Goal: Task Accomplishment & Management: Manage account settings

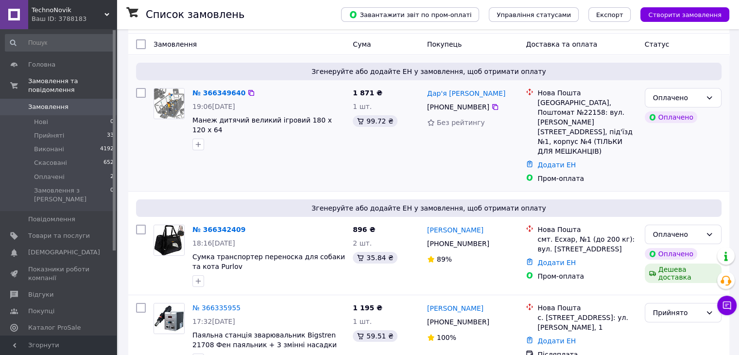
scroll to position [97, 0]
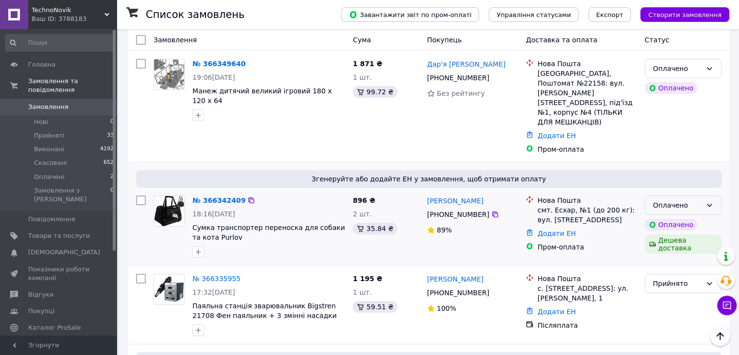
click at [708, 201] on icon at bounding box center [710, 205] width 8 height 8
click at [702, 197] on li "Прийнято" at bounding box center [683, 198] width 76 height 17
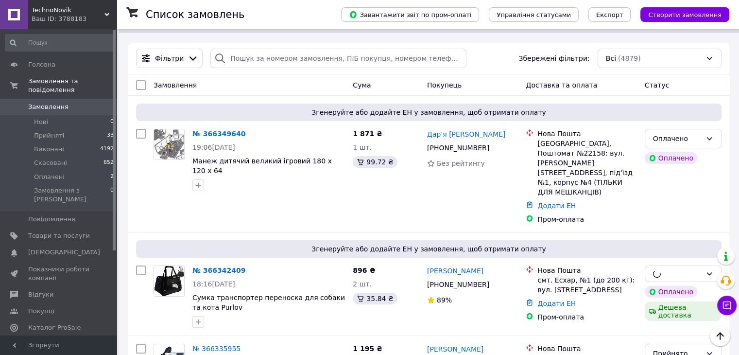
scroll to position [0, 0]
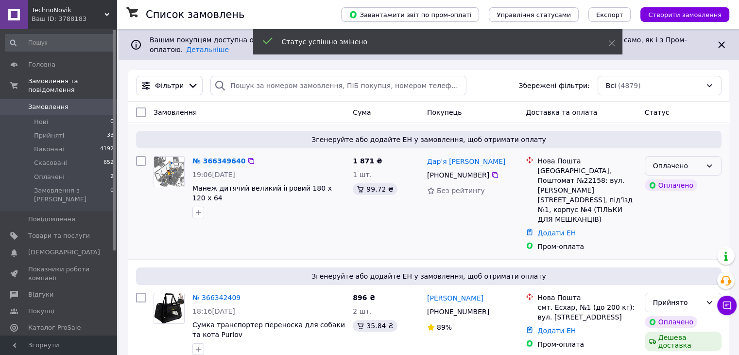
click at [709, 162] on icon at bounding box center [710, 166] width 8 height 8
click at [701, 174] on li "Прийнято" at bounding box center [683, 179] width 76 height 17
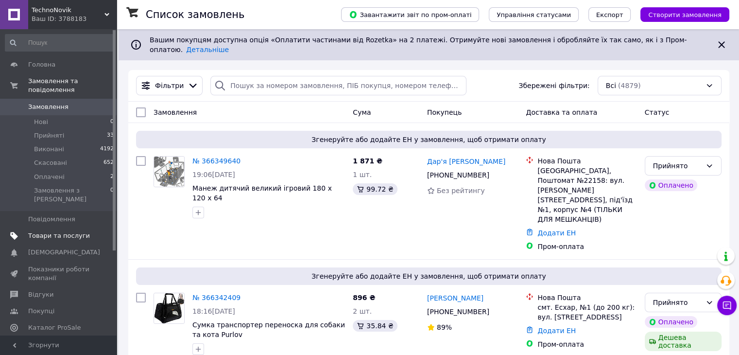
click at [65, 231] on span "Товари та послуги" at bounding box center [59, 235] width 62 height 9
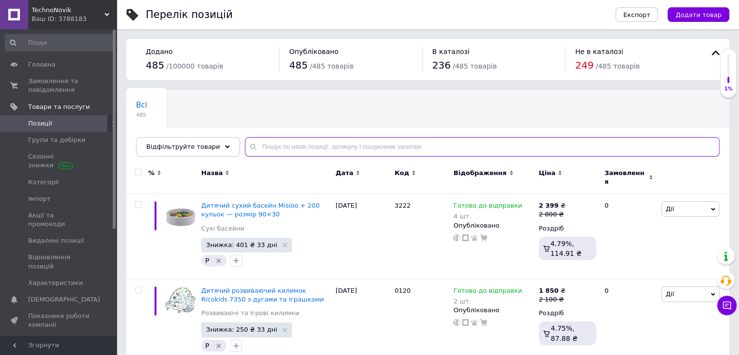
click at [310, 149] on input "text" at bounding box center [482, 146] width 475 height 19
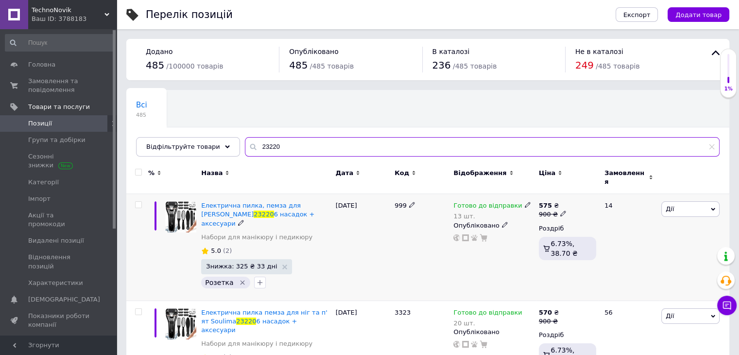
type input "23220"
click at [560, 210] on icon at bounding box center [563, 213] width 6 height 6
click at [585, 195] on input "900" at bounding box center [609, 198] width 74 height 19
type input "787.5"
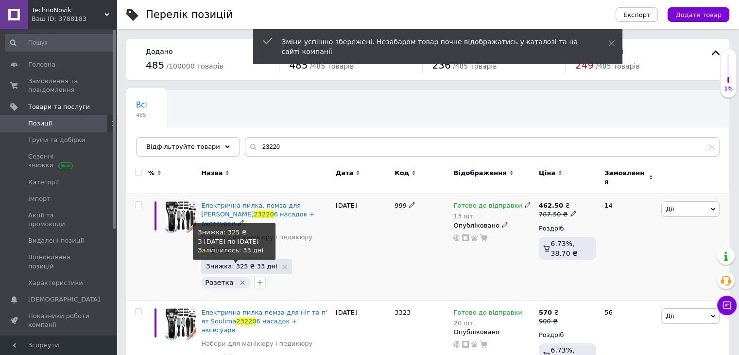
click at [231, 263] on span "Знижка: 325 ₴ 33 дні" at bounding box center [241, 266] width 71 height 6
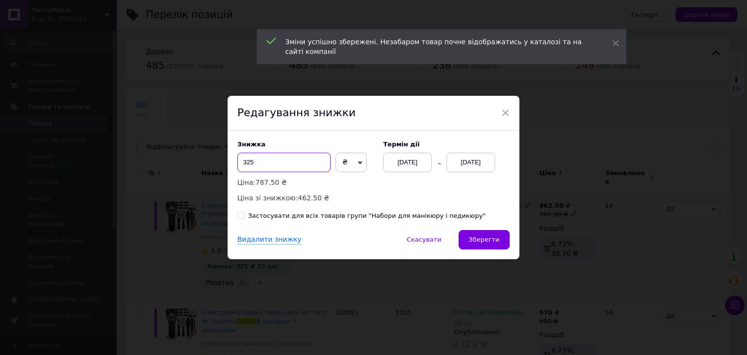
click at [258, 160] on input "325" at bounding box center [283, 162] width 93 height 19
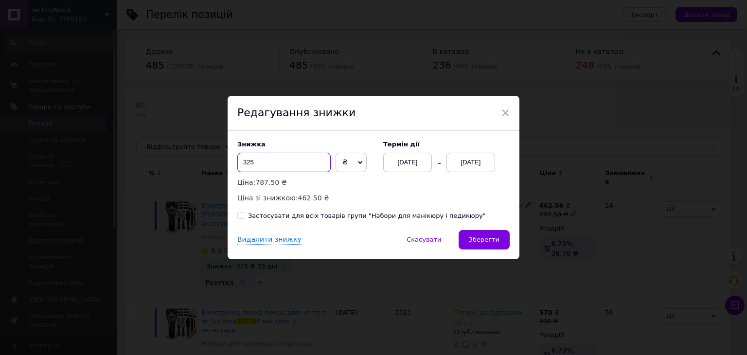
click at [258, 160] on input "325" at bounding box center [283, 162] width 93 height 19
type input "20"
click at [342, 166] on span "₴" at bounding box center [344, 162] width 5 height 8
click at [342, 185] on li "%" at bounding box center [351, 183] width 30 height 14
click at [423, 164] on div "01.10.2025" at bounding box center [407, 162] width 49 height 19
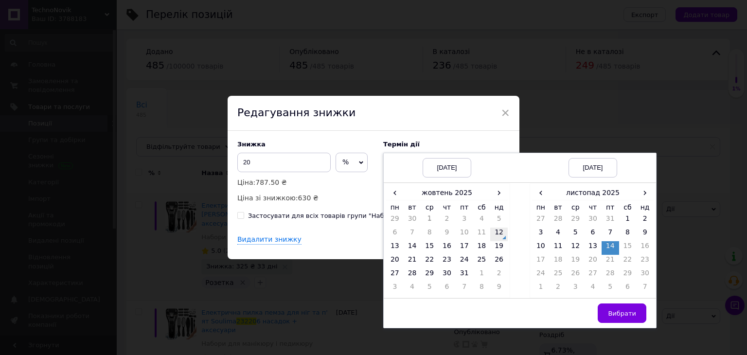
click at [500, 235] on td "12" at bounding box center [498, 234] width 17 height 14
click at [554, 277] on td "25" at bounding box center [557, 275] width 17 height 14
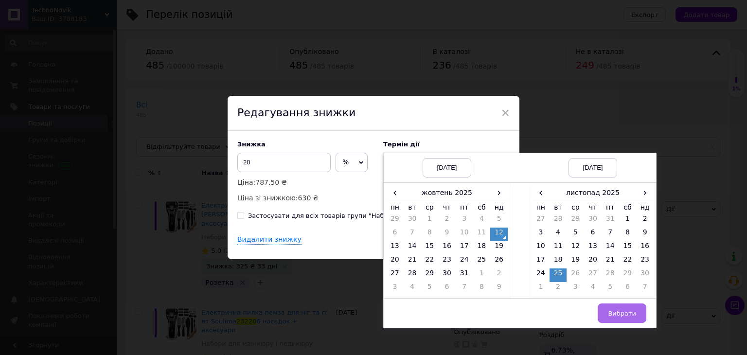
click at [610, 313] on span "Вибрати" at bounding box center [622, 313] width 28 height 7
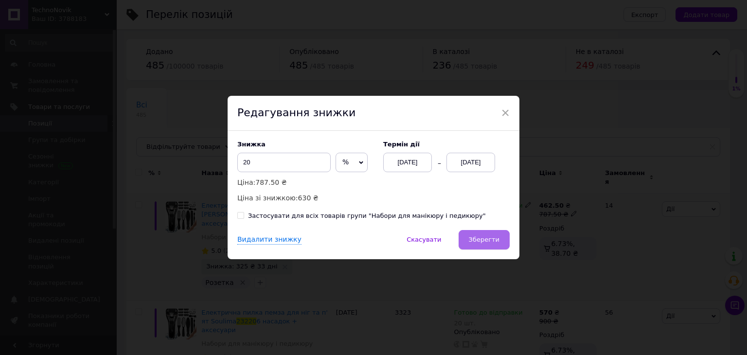
click at [495, 241] on span "Зберегти" at bounding box center [484, 239] width 31 height 7
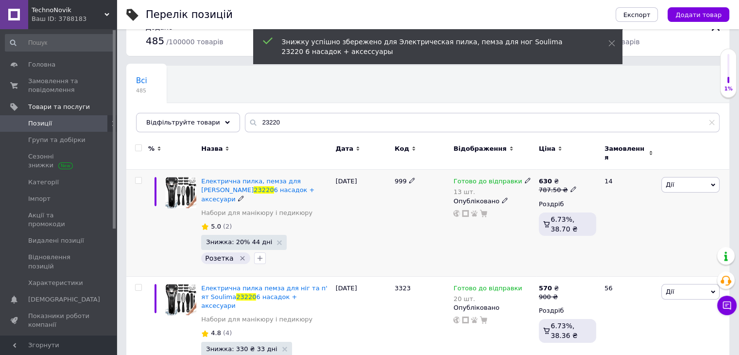
scroll to position [38, 0]
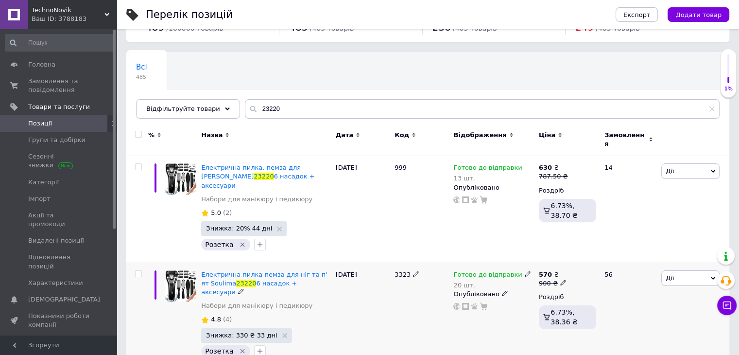
click at [561, 280] on use at bounding box center [562, 282] width 5 height 5
click at [586, 258] on input "900" at bounding box center [609, 267] width 74 height 19
type input "787.5"
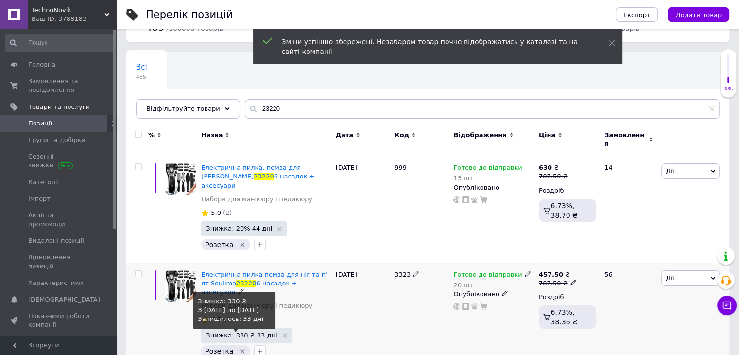
click at [218, 332] on span "Знижка: 330 ₴ 33 дні" at bounding box center [241, 335] width 71 height 6
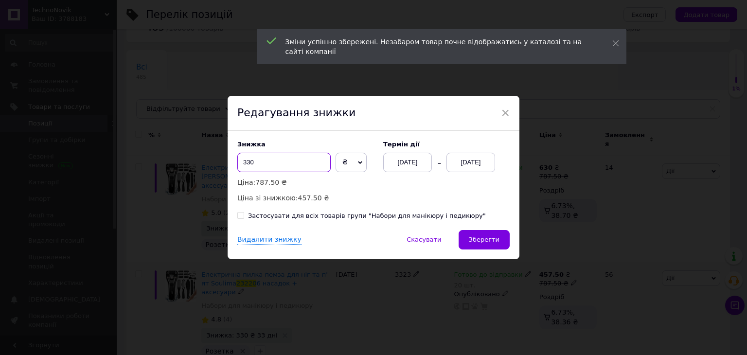
click at [272, 159] on input "330" at bounding box center [283, 162] width 93 height 19
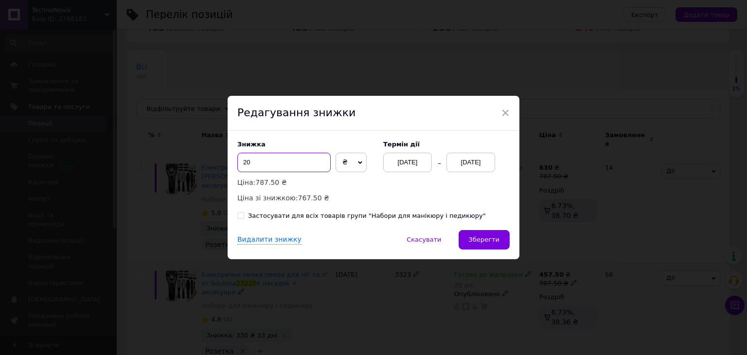
type input "20"
click at [344, 162] on span "₴" at bounding box center [350, 162] width 31 height 19
click at [344, 184] on li "%" at bounding box center [351, 183] width 30 height 14
click at [482, 160] on div "14.11.2025" at bounding box center [470, 162] width 49 height 19
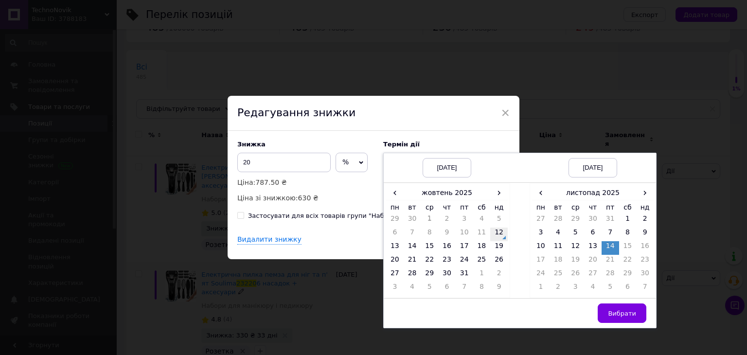
click at [494, 237] on td "12" at bounding box center [498, 234] width 17 height 14
click at [549, 273] on td "25" at bounding box center [557, 275] width 17 height 14
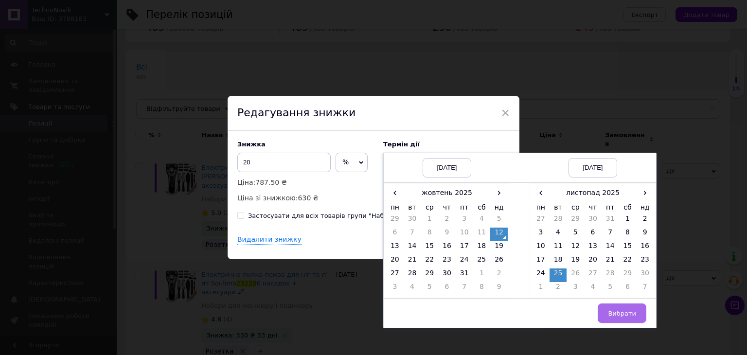
click at [623, 314] on span "Вибрати" at bounding box center [622, 313] width 28 height 7
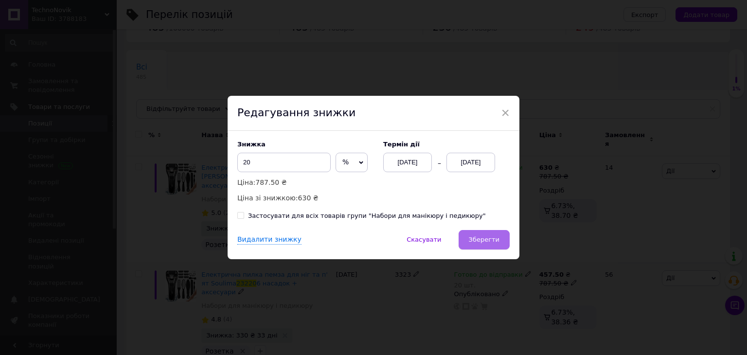
click at [494, 238] on span "Зберегти" at bounding box center [484, 239] width 31 height 7
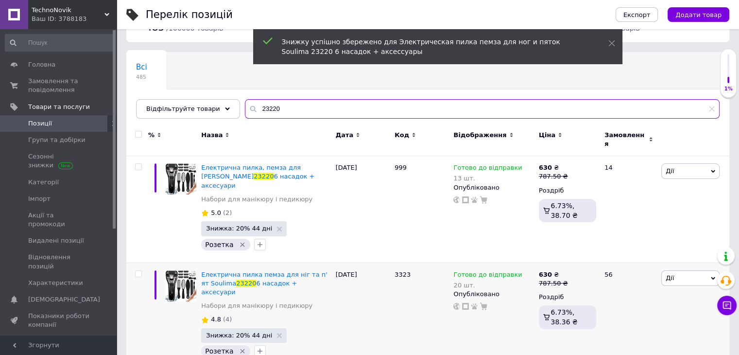
click at [256, 110] on input "23220" at bounding box center [482, 108] width 475 height 19
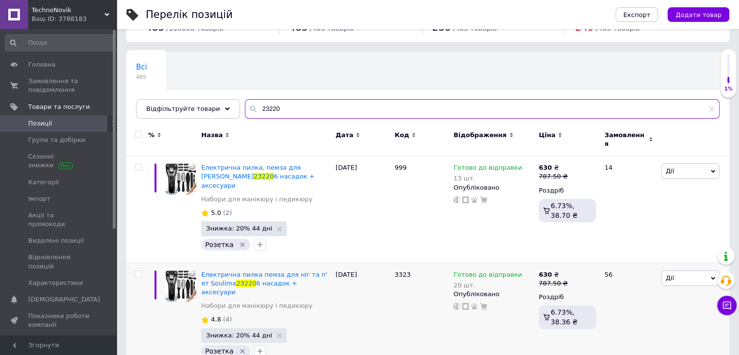
paste input "19532"
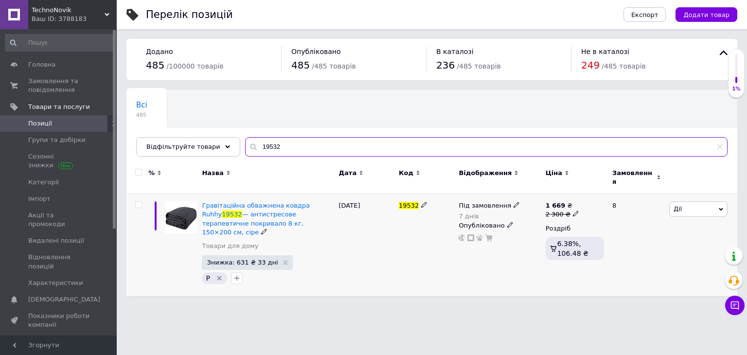
type input "19532"
click at [513, 202] on icon at bounding box center [516, 205] width 6 height 6
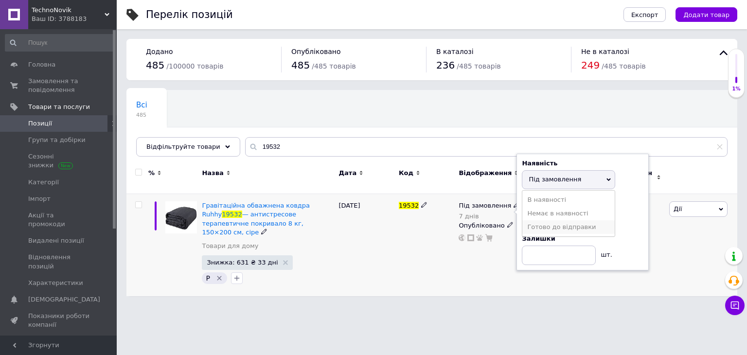
click at [544, 224] on li "Готово до відправки" at bounding box center [568, 227] width 92 height 14
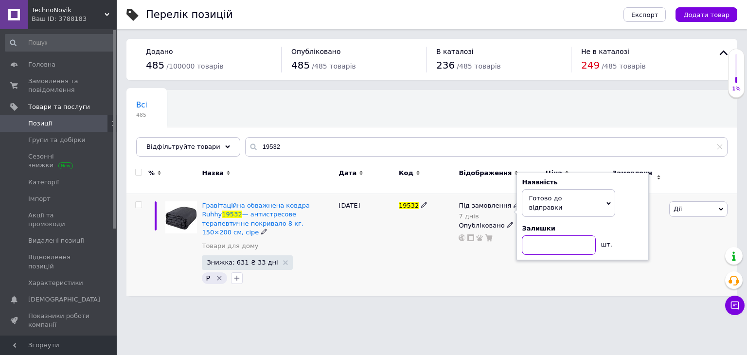
click at [542, 235] on input at bounding box center [558, 244] width 74 height 19
type input "10"
click at [539, 254] on div "Під замовлення 7 днів Наявність Готово до відправки В наявності Немає в наявнос…" at bounding box center [499, 245] width 87 height 103
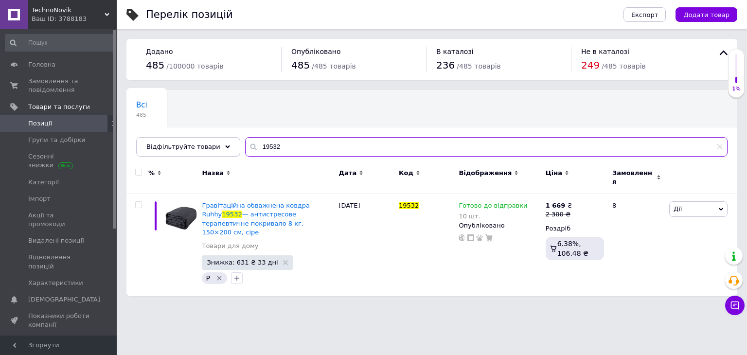
click at [259, 144] on input "19532" at bounding box center [486, 146] width 482 height 19
paste input "3"
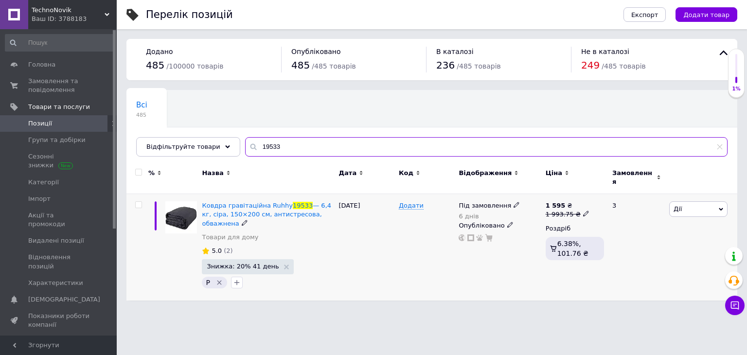
type input "19533"
click at [513, 202] on icon at bounding box center [516, 205] width 6 height 6
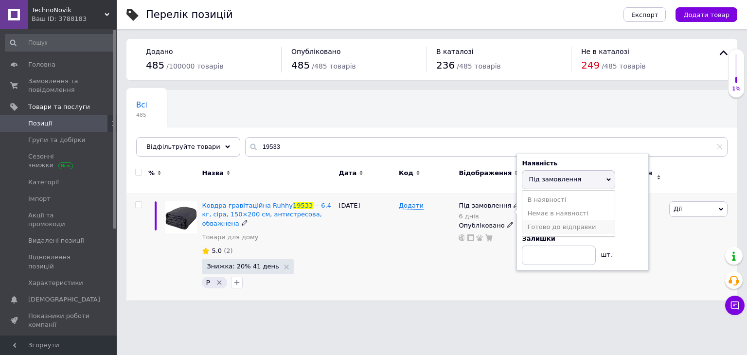
click at [530, 222] on li "Готово до відправки" at bounding box center [568, 227] width 92 height 14
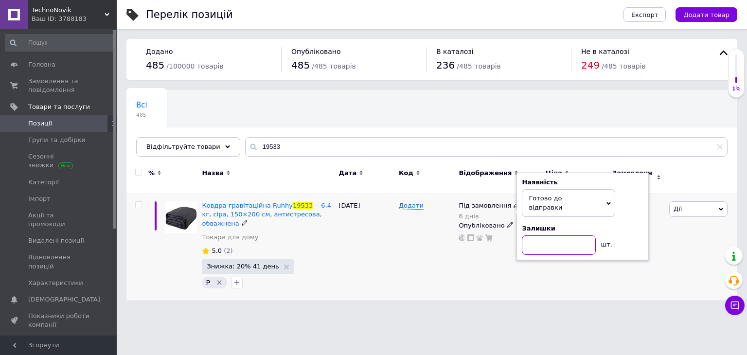
click at [536, 239] on input at bounding box center [558, 244] width 74 height 19
type input "10"
click at [535, 265] on div "Під замовлення 6 днів Наявність Готово до відправки В наявності Немає в наявнос…" at bounding box center [499, 247] width 87 height 106
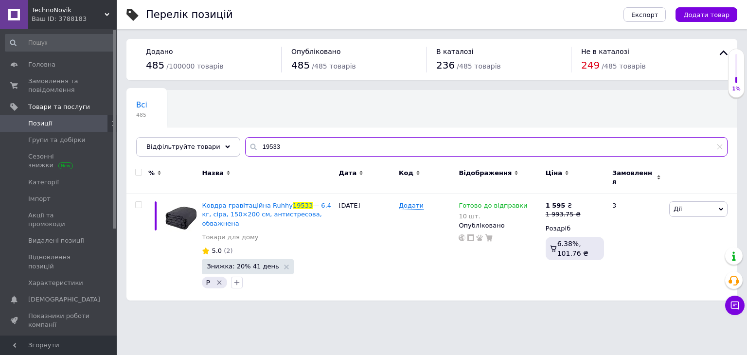
click at [260, 148] on input "19533" at bounding box center [486, 146] width 482 height 19
paste input "4176"
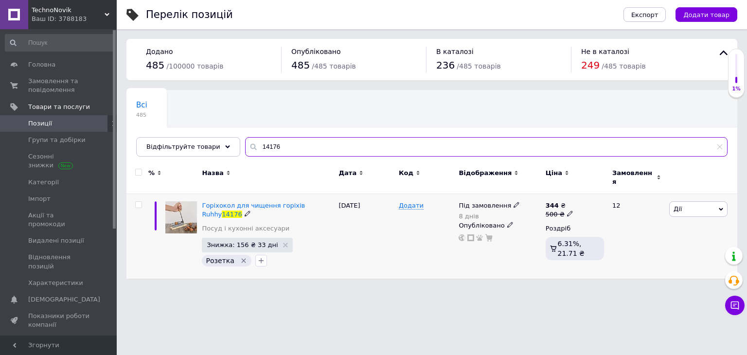
type input "14176"
click at [513, 202] on icon at bounding box center [516, 205] width 6 height 6
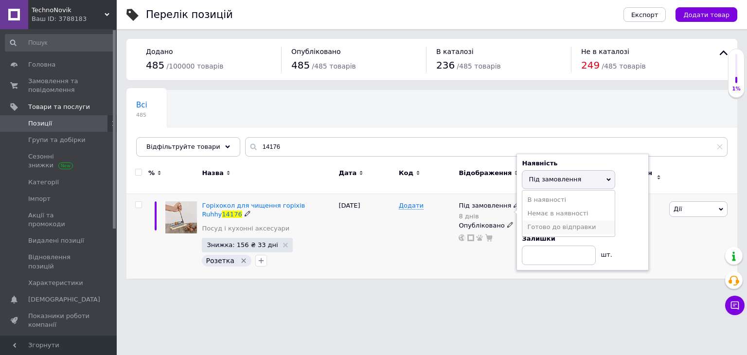
click at [551, 224] on li "Готово до відправки" at bounding box center [568, 227] width 92 height 14
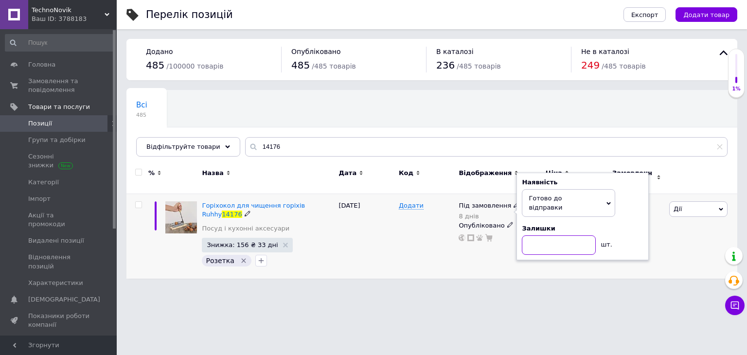
click at [548, 235] on input at bounding box center [558, 244] width 74 height 19
type input "10"
click at [537, 252] on div "Під замовлення 8 днів Наявність Готово до відправки В наявності Немає в наявнос…" at bounding box center [499, 236] width 87 height 85
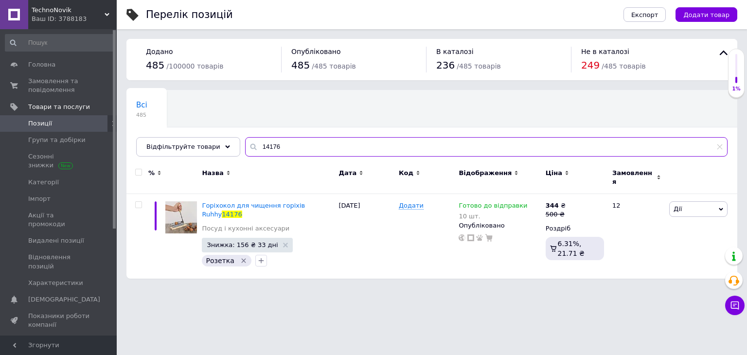
click at [253, 146] on input "14176" at bounding box center [486, 146] width 482 height 19
paste input "23190"
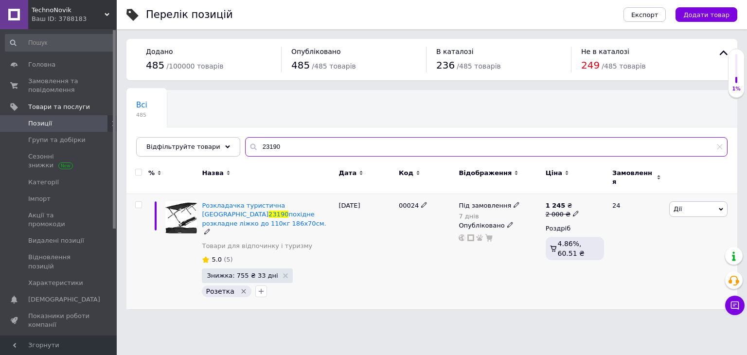
type input "23190"
click at [513, 202] on icon at bounding box center [516, 205] width 6 height 6
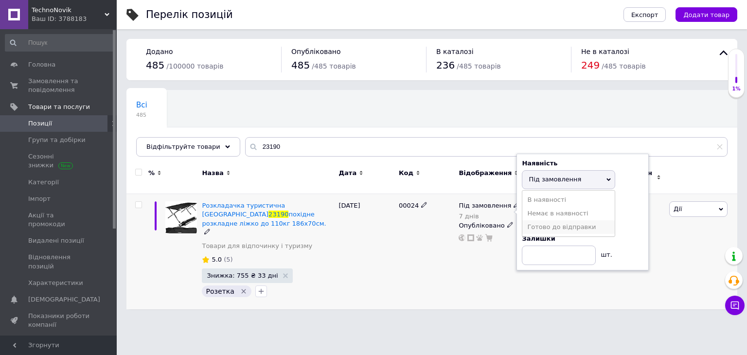
click at [541, 220] on li "Готово до відправки" at bounding box center [568, 227] width 92 height 14
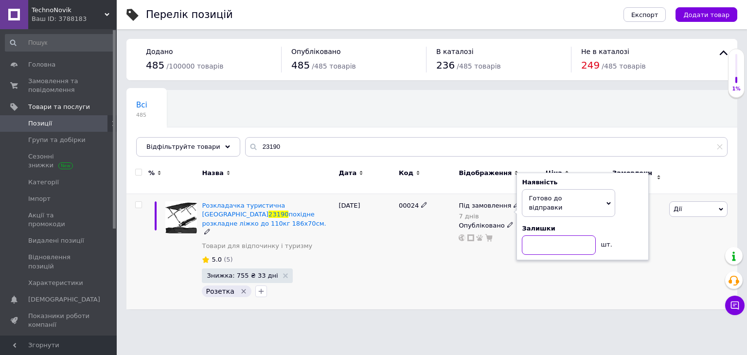
click at [541, 235] on input at bounding box center [558, 244] width 74 height 19
type input "10"
click at [502, 260] on div "Під замовлення 7 днів Наявність Готово до відправки В наявності Немає в наявнос…" at bounding box center [499, 251] width 87 height 115
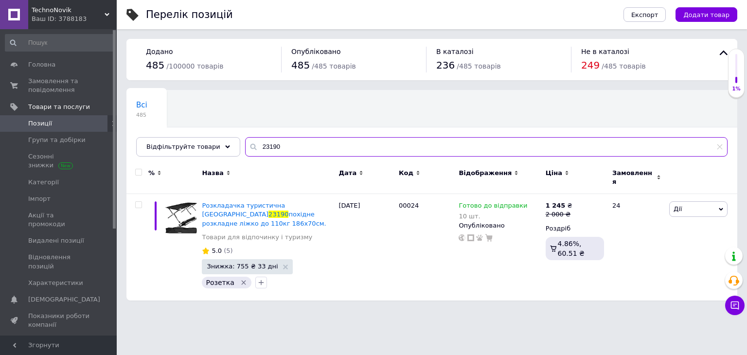
click at [261, 149] on input "23190" at bounding box center [486, 146] width 482 height 19
paste input "Bigstren 19964"
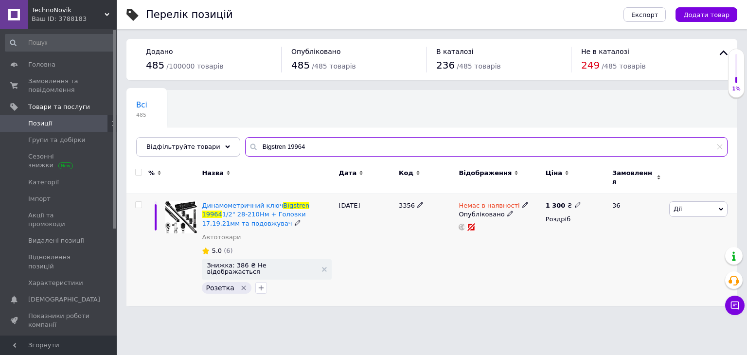
type input "Bigstren 19964"
click at [574, 202] on icon at bounding box center [577, 205] width 6 height 6
click at [599, 188] on input "1300" at bounding box center [621, 194] width 74 height 19
type input "1237.5"
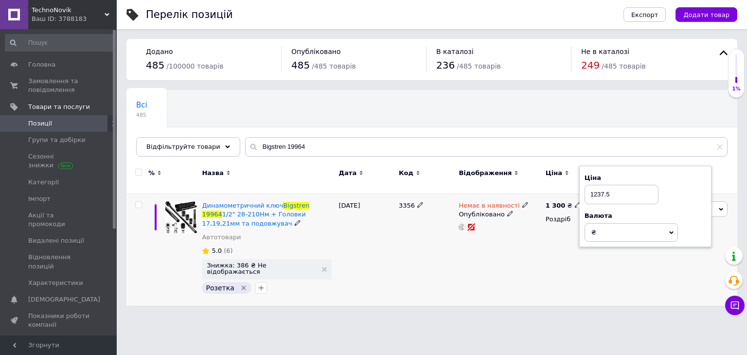
click at [561, 276] on div "1 300 ₴ Ціна 1237.5 Валюта ₴ $ EUR CHF GBP ¥ PLN ₸ MDL HUF KGS CNY TRY KRW lei …" at bounding box center [574, 250] width 63 height 112
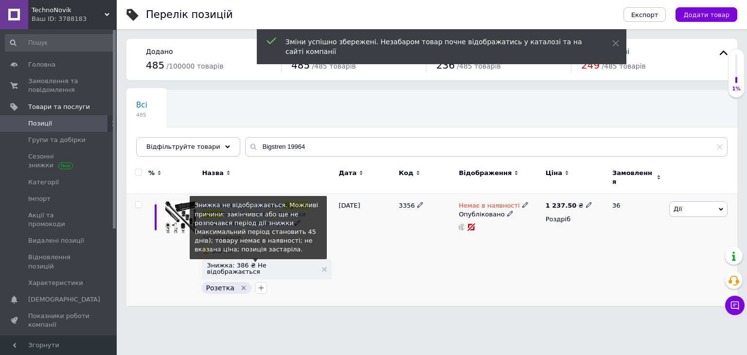
click at [239, 262] on span "Знижка: 386 ₴ Не відображається" at bounding box center [262, 268] width 110 height 13
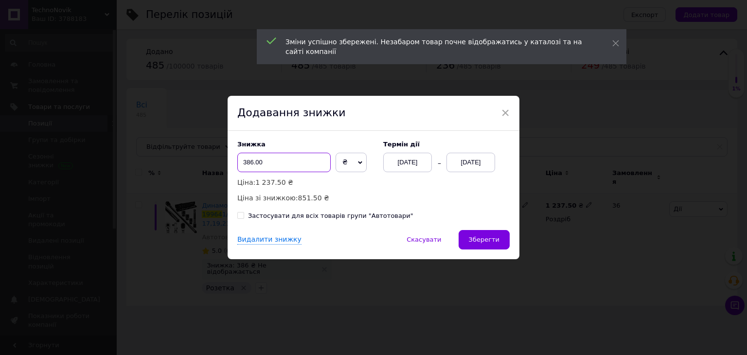
click at [302, 162] on input "386.00" at bounding box center [283, 162] width 93 height 19
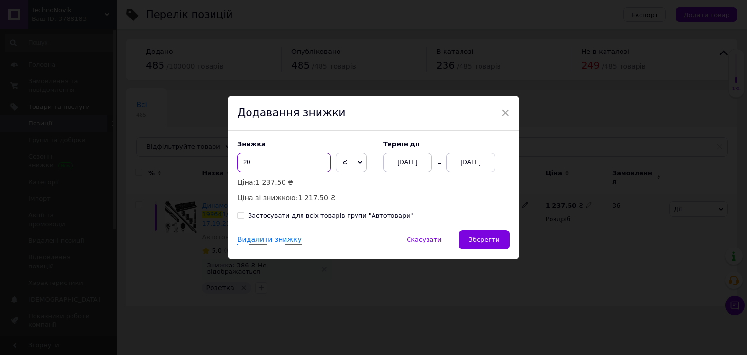
type input "20"
click at [341, 160] on span "₴" at bounding box center [350, 162] width 31 height 19
click at [343, 179] on li "%" at bounding box center [351, 183] width 30 height 14
click at [424, 168] on div "12.10.2025" at bounding box center [407, 162] width 49 height 19
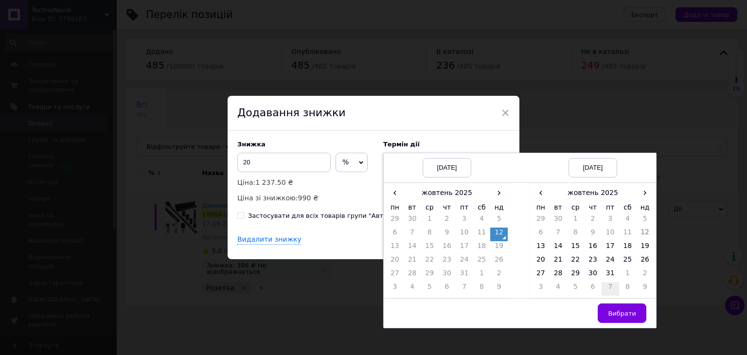
click at [601, 286] on td "7" at bounding box center [609, 289] width 17 height 14
click at [601, 286] on td "5" at bounding box center [609, 289] width 17 height 14
click at [573, 271] on td "26" at bounding box center [574, 275] width 17 height 14
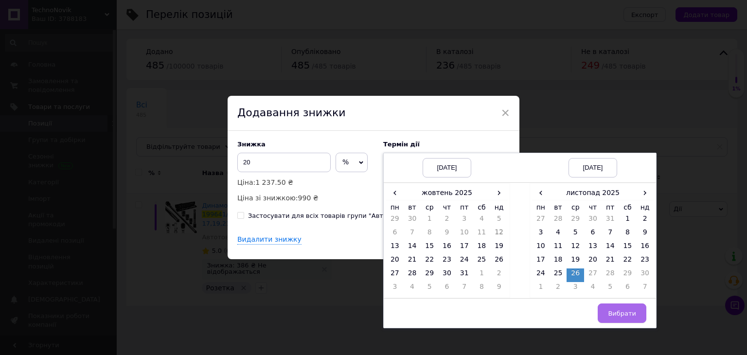
click at [613, 312] on span "Вибрати" at bounding box center [622, 313] width 28 height 7
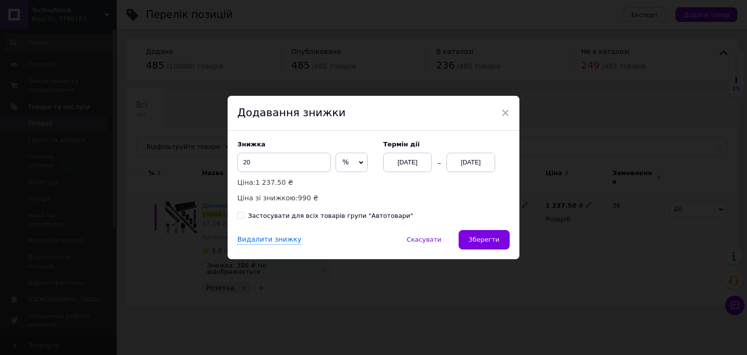
click at [469, 163] on div "26.11.2025" at bounding box center [470, 162] width 49 height 19
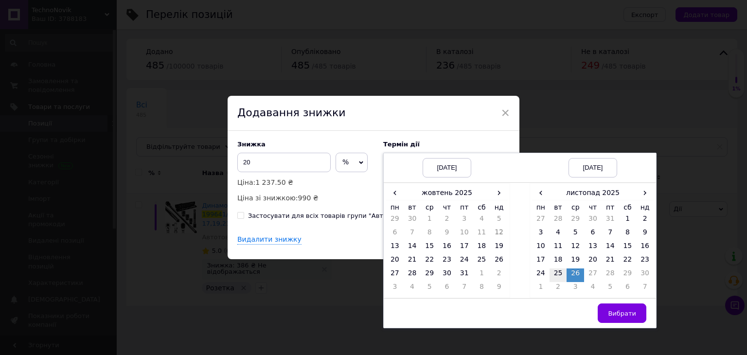
click at [558, 273] on td "25" at bounding box center [557, 275] width 17 height 14
click at [610, 310] on span "Вибрати" at bounding box center [622, 313] width 28 height 7
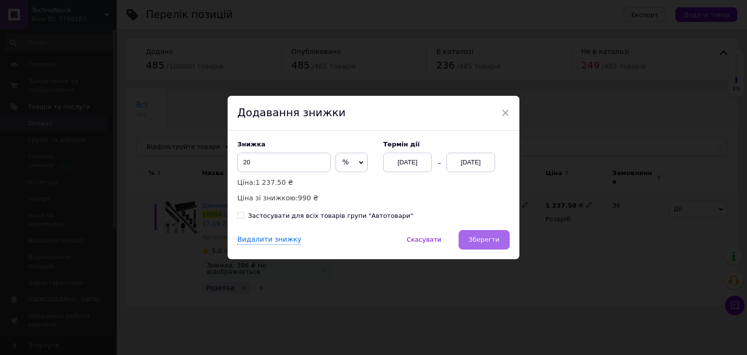
click at [483, 236] on span "Зберегти" at bounding box center [484, 239] width 31 height 7
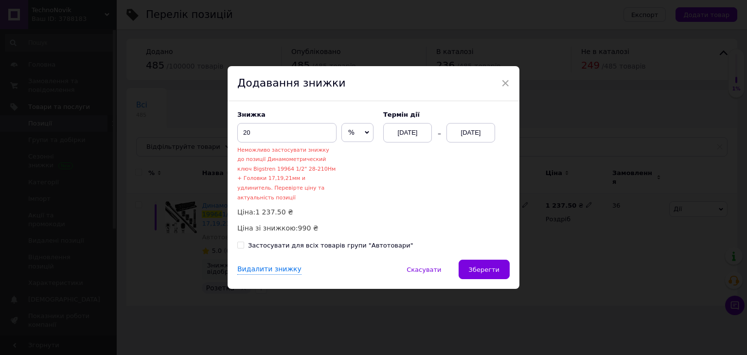
click at [498, 84] on div "Додавання знижки" at bounding box center [373, 83] width 292 height 35
click at [502, 86] on span "×" at bounding box center [505, 83] width 9 height 17
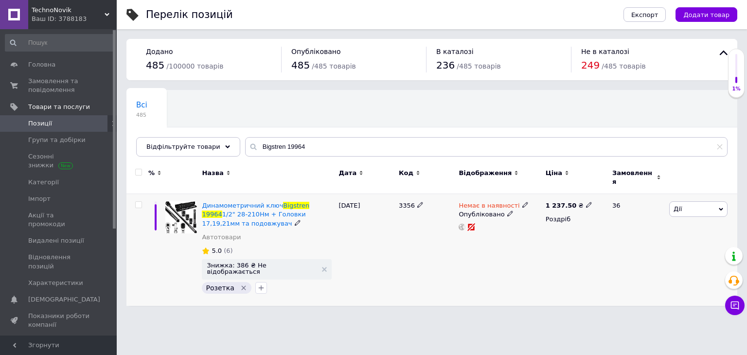
click at [522, 202] on icon at bounding box center [525, 205] width 6 height 6
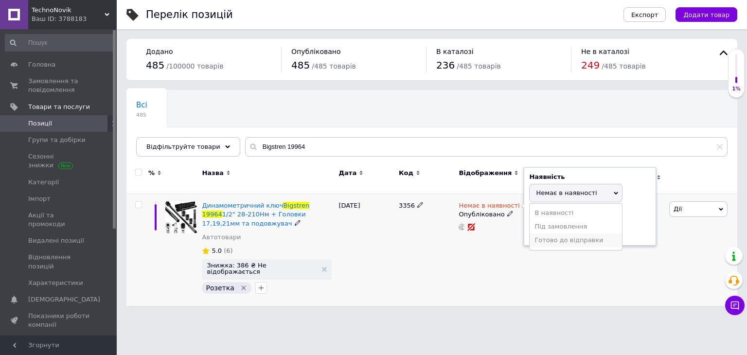
click at [536, 233] on li "Готово до відправки" at bounding box center [575, 240] width 92 height 14
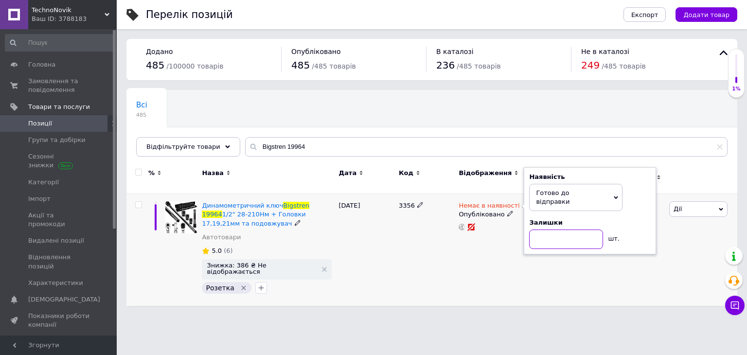
click at [536, 230] on input at bounding box center [566, 238] width 74 height 19
type input "10"
click at [533, 274] on div "Немає в наявності Наявність Готово до відправки В наявності Немає в наявності П…" at bounding box center [499, 250] width 87 height 112
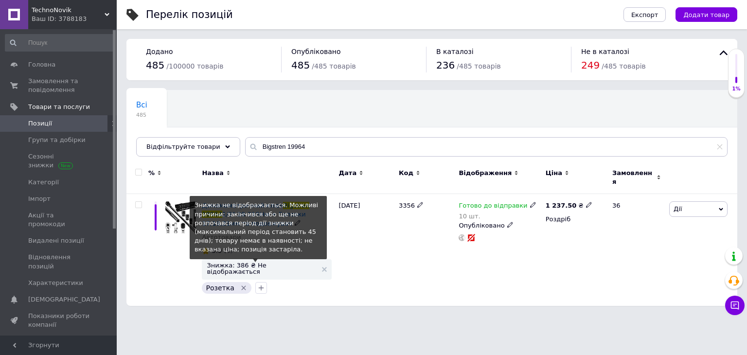
click at [270, 262] on span "Знижка: 386 ₴ Не відображається" at bounding box center [262, 268] width 110 height 13
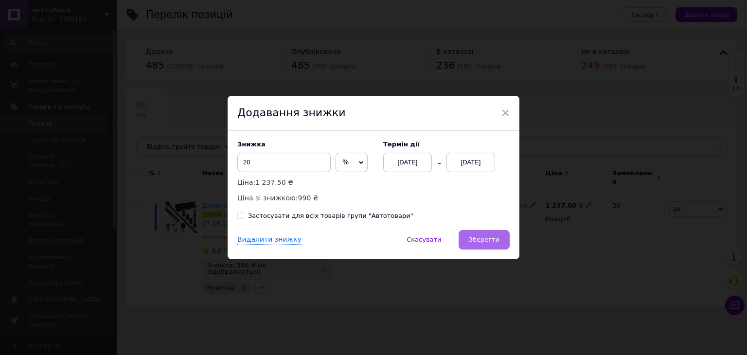
click at [490, 243] on span "Зберегти" at bounding box center [484, 239] width 31 height 7
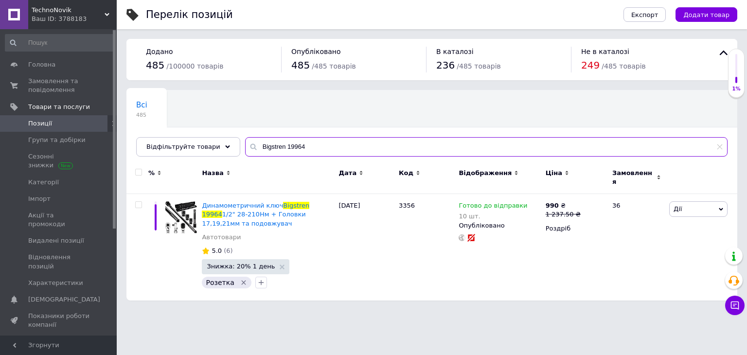
click at [283, 150] on input "Bigstren 19964" at bounding box center [486, 146] width 482 height 19
paste input "Kruzzel 22712"
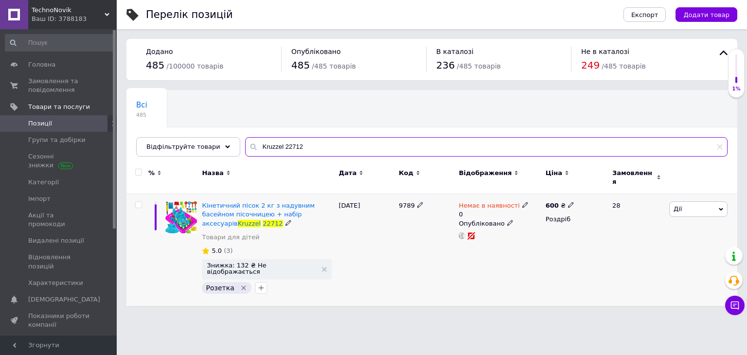
type input "Kruzzel 22712"
click at [568, 202] on use at bounding box center [570, 204] width 5 height 5
click at [593, 189] on input "600" at bounding box center [616, 194] width 74 height 19
type input "762.5"
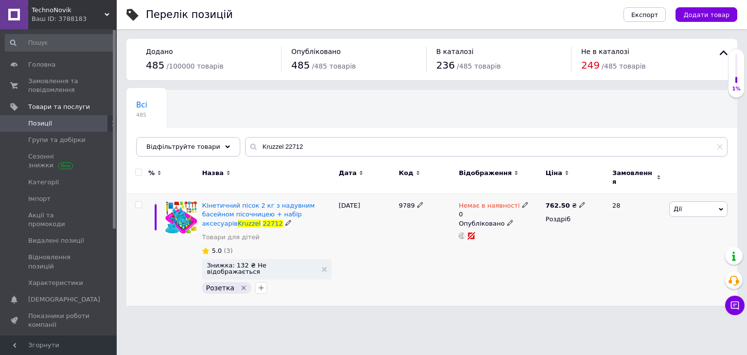
click at [522, 201] on span at bounding box center [525, 204] width 6 height 7
click at [546, 244] on li "Готово до відправки" at bounding box center [575, 245] width 92 height 14
click at [550, 234] on input "0" at bounding box center [566, 243] width 74 height 19
type input "5"
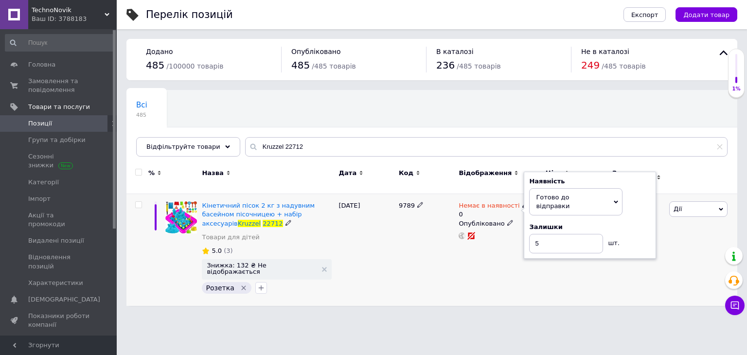
click at [540, 263] on div "Немає в наявності 0 Наявність Готово до відправки В наявності Немає в наявності…" at bounding box center [499, 250] width 87 height 112
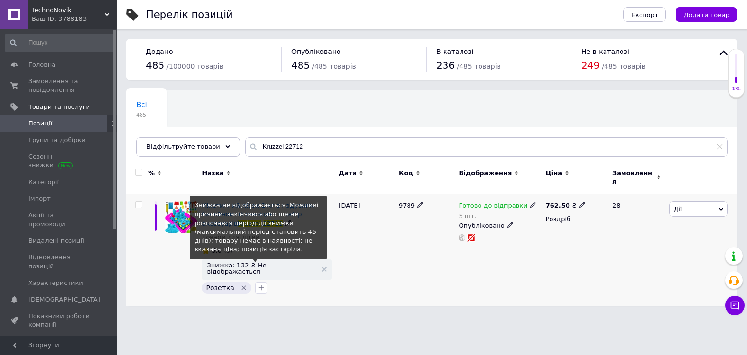
click at [282, 262] on span "Знижка: 132 ₴ Не відображається" at bounding box center [262, 268] width 110 height 13
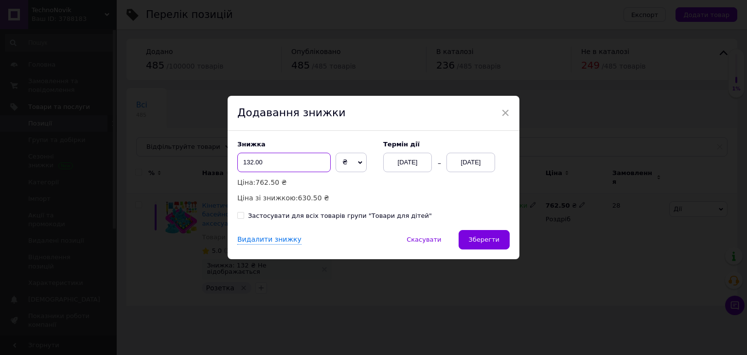
click at [275, 165] on input "132.00" at bounding box center [283, 162] width 93 height 19
type input "20"
click at [330, 159] on div at bounding box center [332, 162] width 5 height 19
click at [342, 162] on span "₴" at bounding box center [344, 162] width 5 height 8
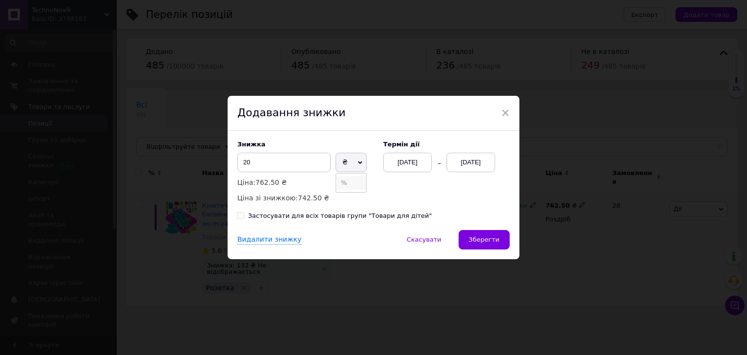
click at [354, 177] on li "%" at bounding box center [351, 183] width 30 height 14
click at [502, 243] on button "Зберегти" at bounding box center [483, 239] width 51 height 19
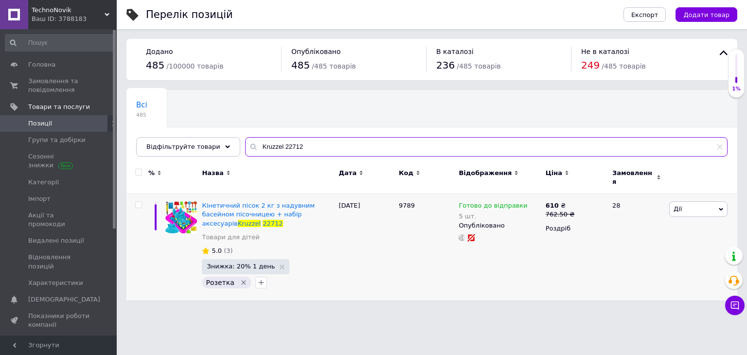
click at [284, 150] on input "Kruzzel 22712" at bounding box center [486, 146] width 482 height 19
paste input "Vileda Turbo 3in1"
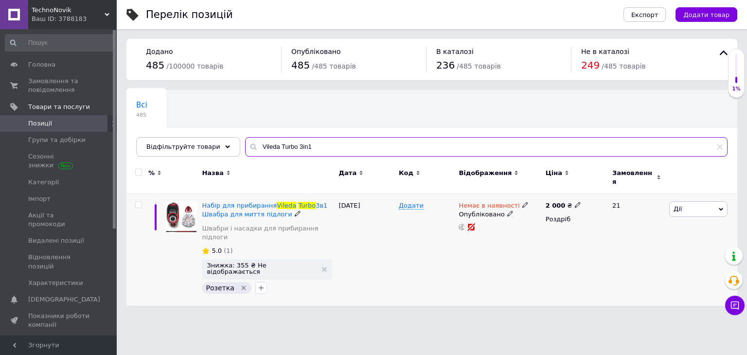
type input "Vileda Turbo 3in1"
click at [522, 201] on span at bounding box center [525, 204] width 6 height 6
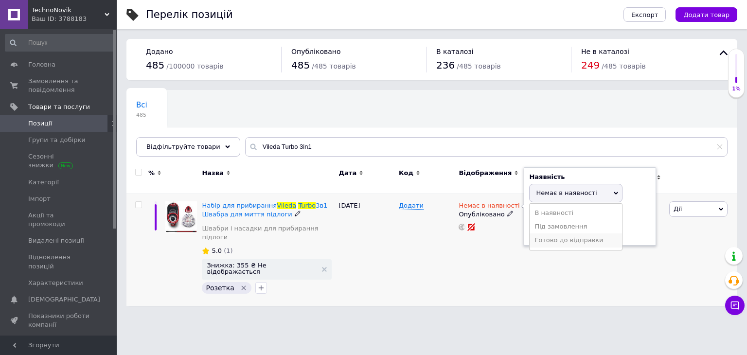
click at [555, 233] on li "Готово до відправки" at bounding box center [575, 240] width 92 height 14
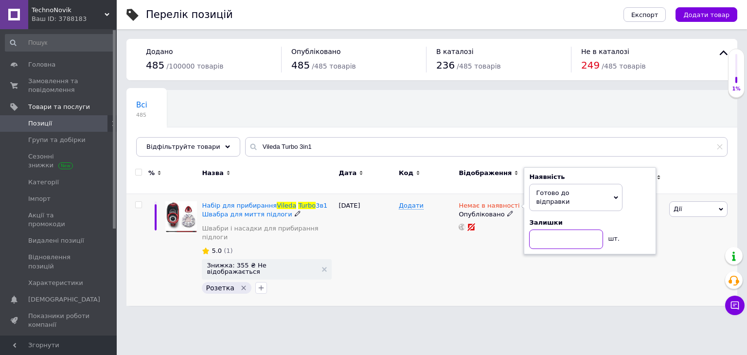
click at [555, 229] on input at bounding box center [566, 238] width 74 height 19
type input "5"
click at [538, 260] on div "Немає в наявності Наявність Готово до відправки В наявності Немає в наявності П…" at bounding box center [499, 250] width 87 height 112
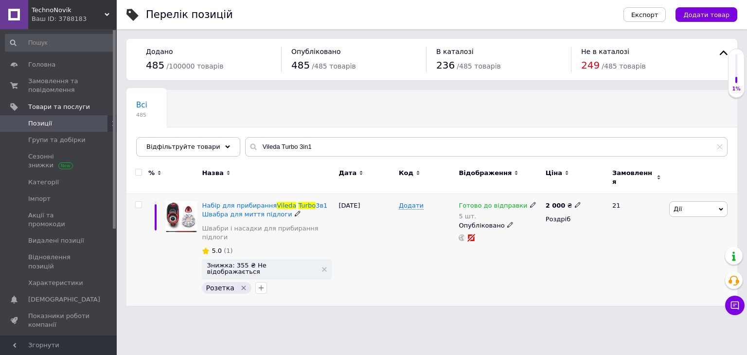
click at [574, 202] on icon at bounding box center [577, 205] width 6 height 6
click at [594, 189] on input "2000" at bounding box center [621, 194] width 74 height 19
type input "2115.5"
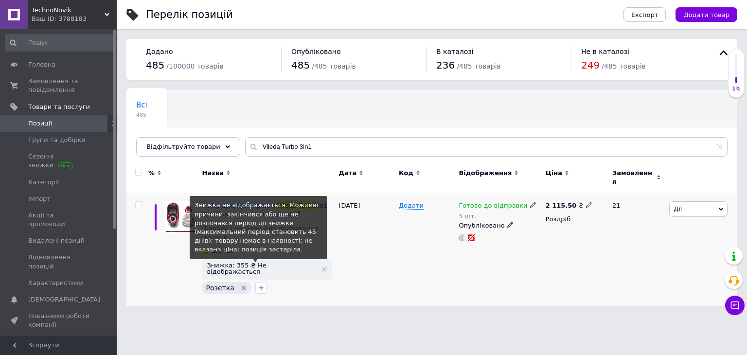
click at [261, 262] on span "Знижка: 355 ₴ Не відображається" at bounding box center [262, 268] width 110 height 13
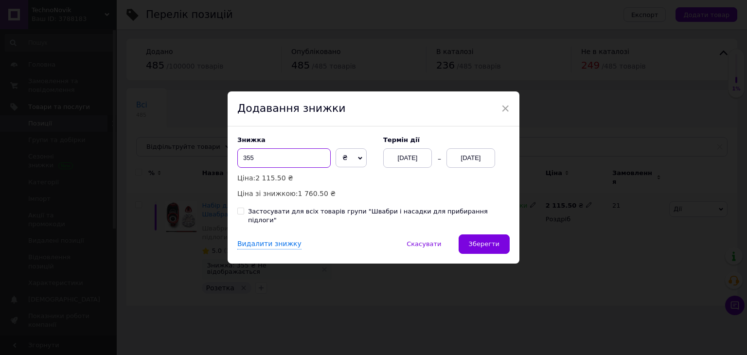
click at [270, 165] on input "355" at bounding box center [283, 157] width 93 height 19
type input "20"
click at [346, 156] on span "₴" at bounding box center [350, 157] width 31 height 19
click at [340, 177] on li "%" at bounding box center [351, 178] width 30 height 14
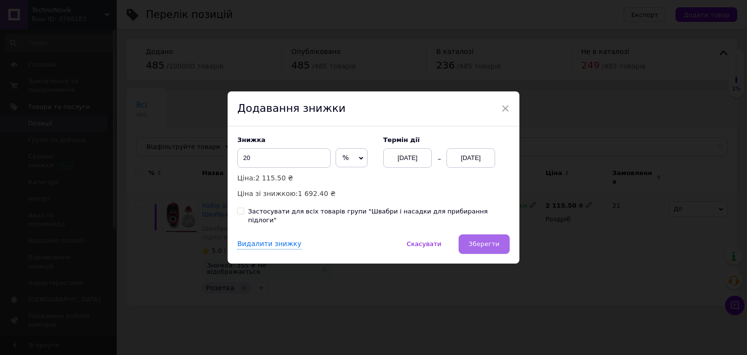
click at [483, 241] on span "Зберегти" at bounding box center [484, 243] width 31 height 7
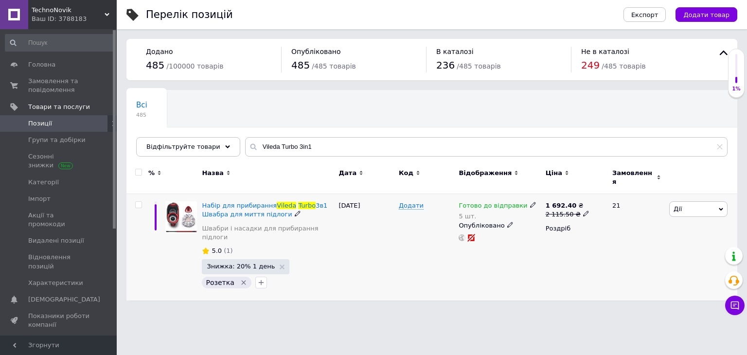
click at [583, 210] on icon at bounding box center [586, 213] width 6 height 6
click at [609, 192] on input "2115.5" at bounding box center [628, 198] width 74 height 19
type input "2112.5"
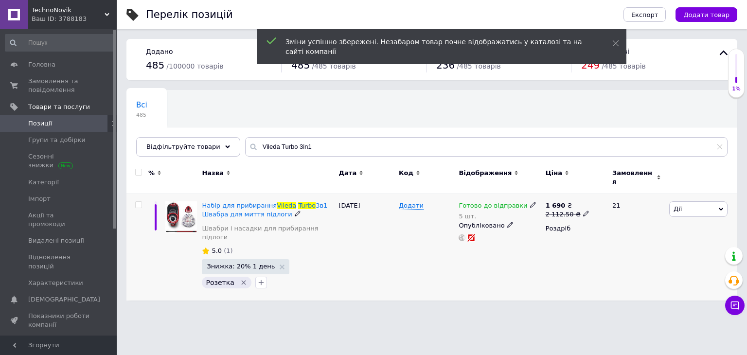
click at [250, 263] on span "Знижка: 20% 1 день" at bounding box center [241, 266] width 68 height 6
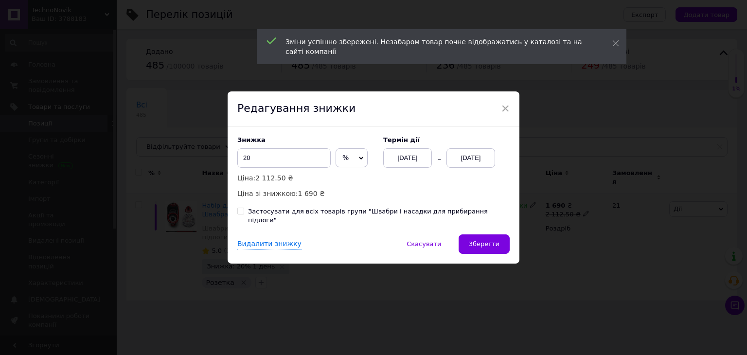
click at [457, 160] on div "12.10.2025" at bounding box center [470, 157] width 49 height 19
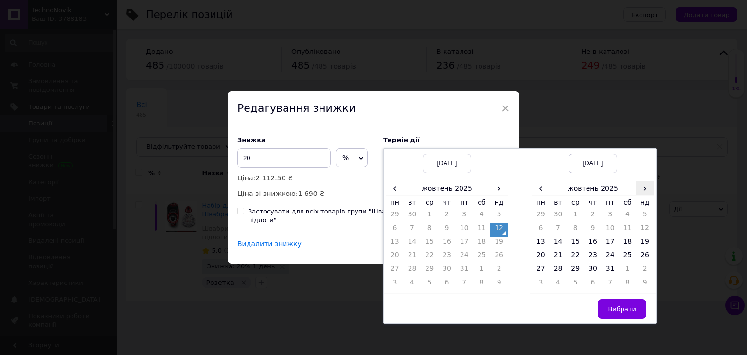
click at [643, 195] on span "›" at bounding box center [644, 188] width 17 height 14
click at [558, 277] on td "25" at bounding box center [557, 271] width 17 height 14
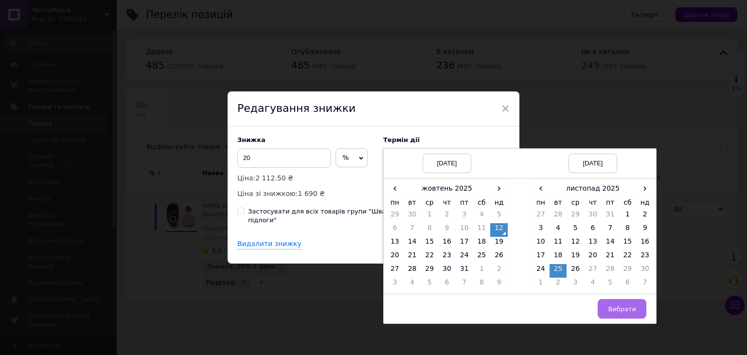
click at [612, 306] on button "Вибрати" at bounding box center [621, 308] width 49 height 19
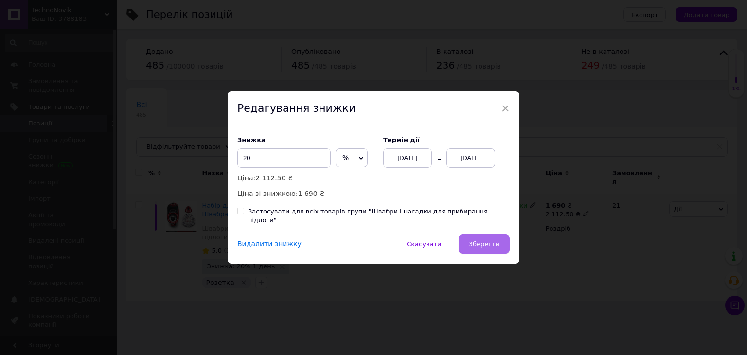
click at [486, 240] on span "Зберегти" at bounding box center [484, 243] width 31 height 7
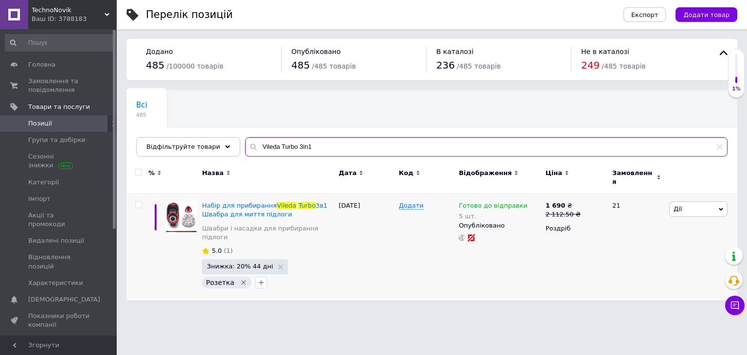
click at [286, 144] on input "Vileda Turbo 3in1" at bounding box center [486, 146] width 482 height 19
paste input "Esperanza EKG009"
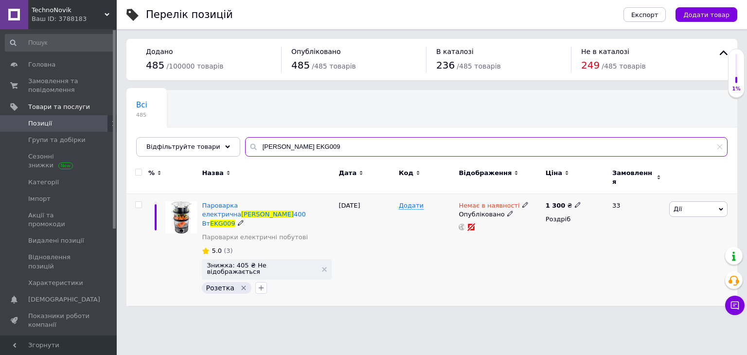
type input "Esperanza EKG009"
click at [522, 202] on icon at bounding box center [525, 205] width 6 height 6
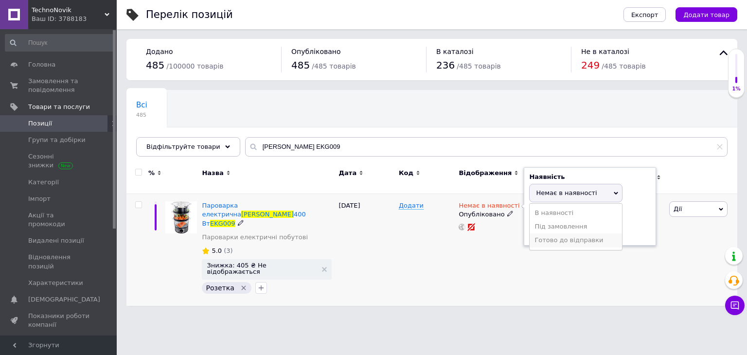
click at [540, 234] on li "Готово до відправки" at bounding box center [575, 240] width 92 height 14
click at [540, 234] on div "Наявність Готово до відправки В наявності Немає в наявності Під замовлення Зали…" at bounding box center [589, 210] width 132 height 87
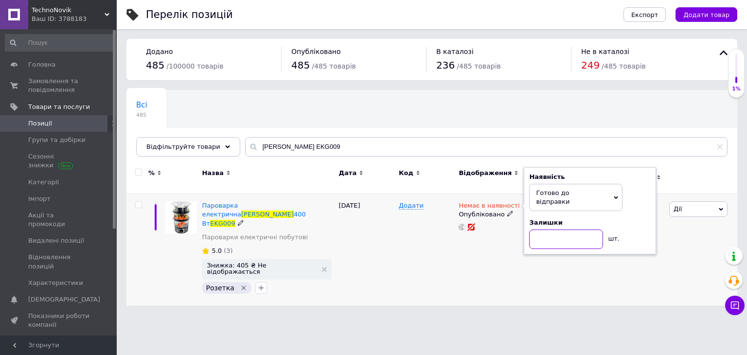
click at [542, 229] on input at bounding box center [566, 238] width 74 height 19
type input "5"
click at [556, 273] on div "1 300 ₴ Роздріб" at bounding box center [574, 250] width 63 height 112
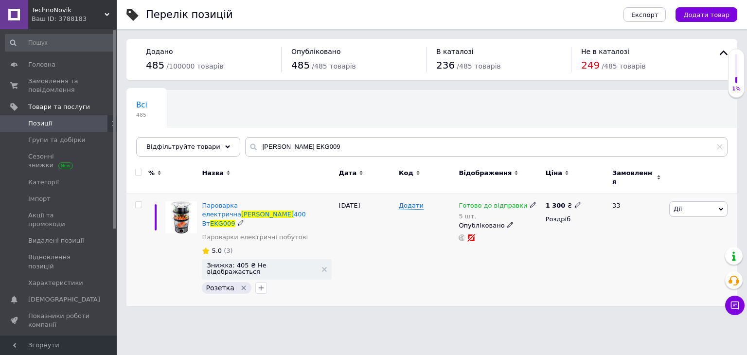
click at [574, 201] on span at bounding box center [577, 204] width 6 height 7
click at [603, 189] on input "1300" at bounding box center [621, 194] width 74 height 19
type input "1131.25"
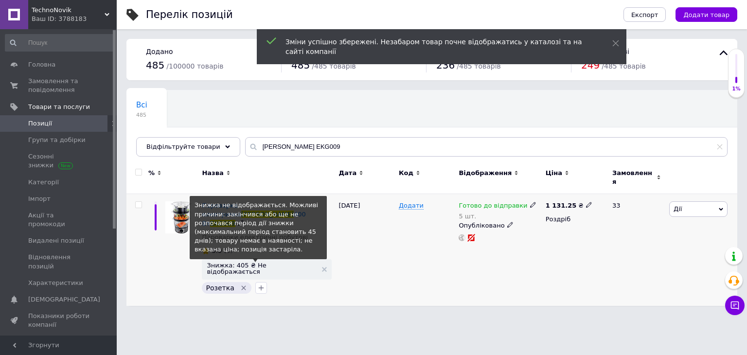
click at [276, 262] on span "Знижка: 405 ₴ Не відображається" at bounding box center [262, 268] width 110 height 13
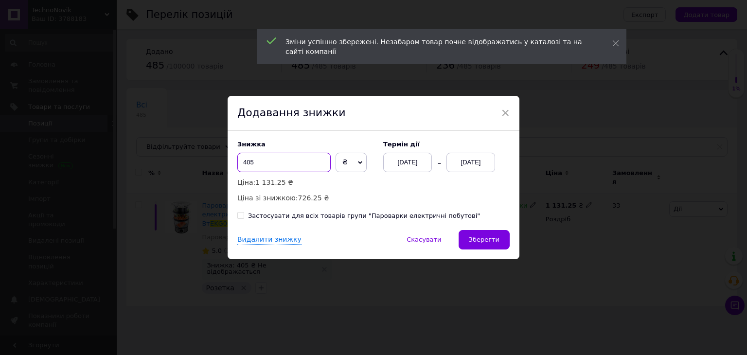
click at [300, 159] on input "405" at bounding box center [283, 162] width 93 height 19
click at [299, 160] on input "405" at bounding box center [283, 162] width 93 height 19
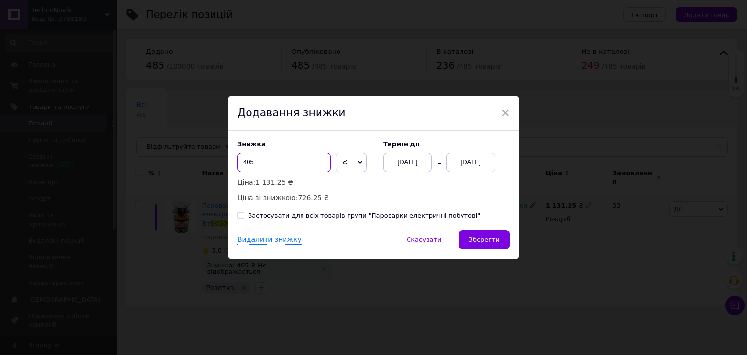
click at [290, 165] on input "405" at bounding box center [283, 162] width 93 height 19
type input "20"
click at [344, 162] on span "₴" at bounding box center [350, 162] width 31 height 19
click at [341, 176] on li "%" at bounding box center [351, 183] width 30 height 14
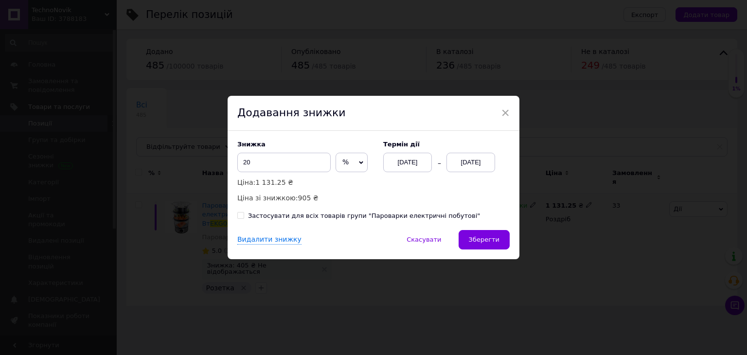
click at [480, 164] on div "12.10.2025" at bounding box center [470, 162] width 49 height 19
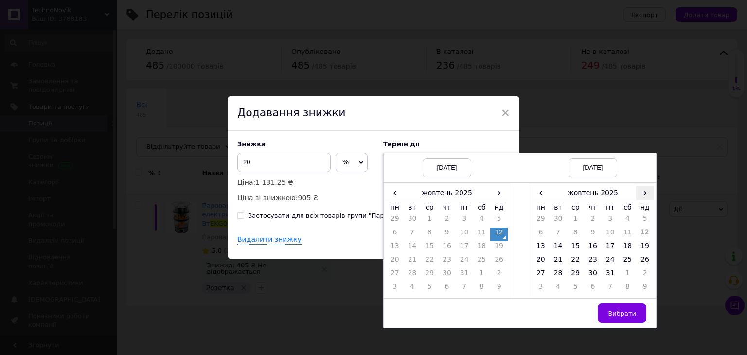
click at [642, 197] on span "›" at bounding box center [644, 193] width 17 height 14
click at [556, 277] on td "25" at bounding box center [557, 275] width 17 height 14
click at [612, 310] on span "Вибрати" at bounding box center [622, 313] width 28 height 7
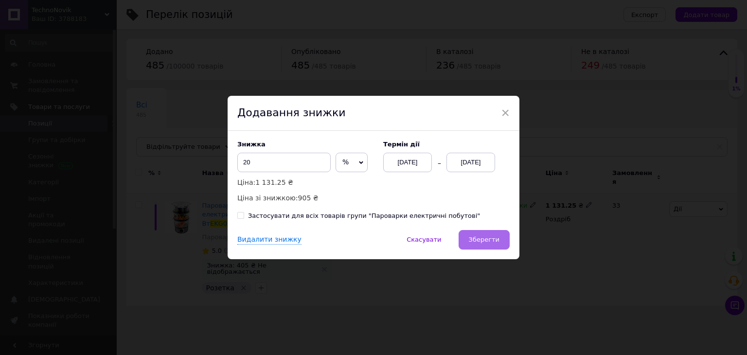
click at [483, 244] on button "Зберегти" at bounding box center [483, 239] width 51 height 19
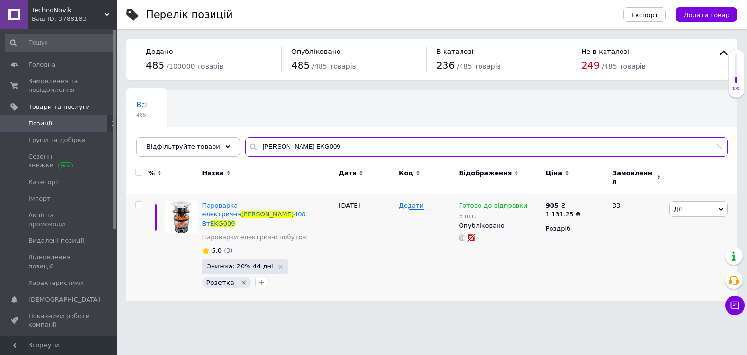
click at [274, 143] on input "Esperanza EKG009" at bounding box center [486, 146] width 482 height 19
paste input "Adler AD 3038"
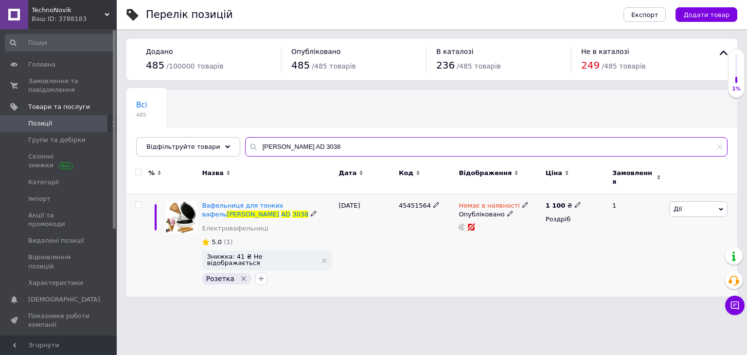
type input "Adler AD 3038"
click at [574, 202] on icon at bounding box center [577, 205] width 6 height 6
click at [594, 188] on input "1100" at bounding box center [621, 194] width 74 height 19
type input "1312.5"
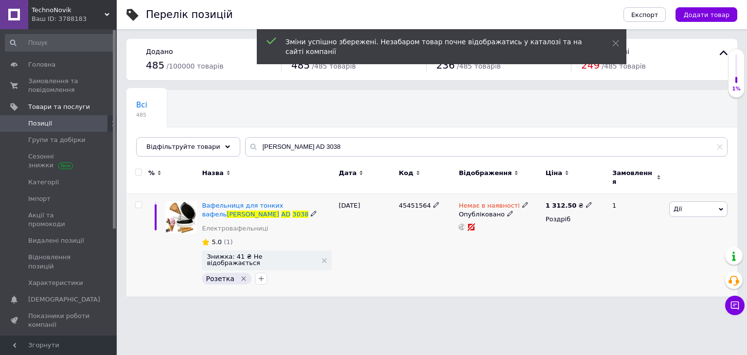
click at [522, 202] on icon at bounding box center [525, 205] width 6 height 6
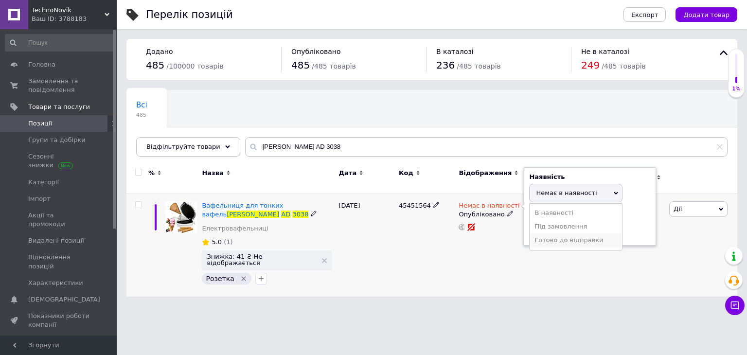
click at [545, 233] on li "Готово до відправки" at bounding box center [575, 240] width 92 height 14
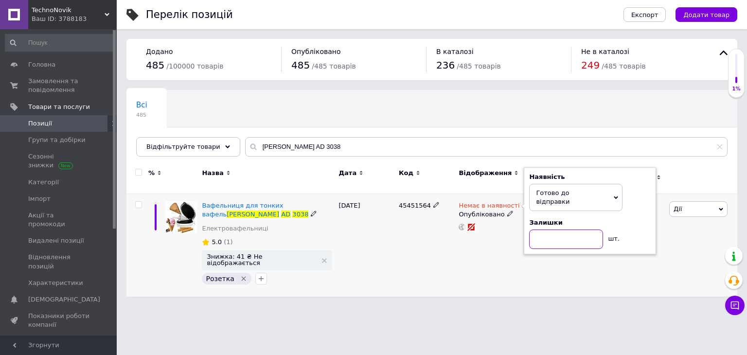
click at [545, 229] on input at bounding box center [566, 238] width 74 height 19
type input "5"
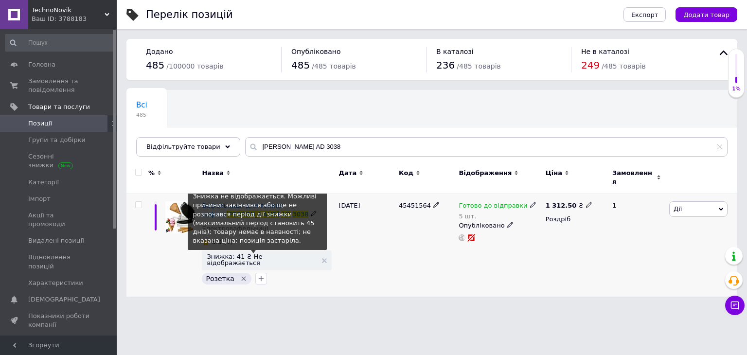
click at [239, 253] on span "Знижка: 41 ₴ Не відображається" at bounding box center [262, 259] width 110 height 13
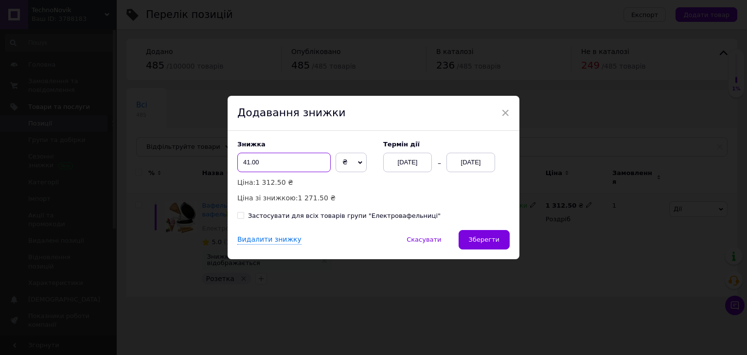
click at [264, 155] on input "41.00" at bounding box center [283, 162] width 93 height 19
click at [264, 160] on input "41.00" at bounding box center [283, 162] width 93 height 19
type input "20"
click at [340, 164] on span "₴" at bounding box center [350, 162] width 31 height 19
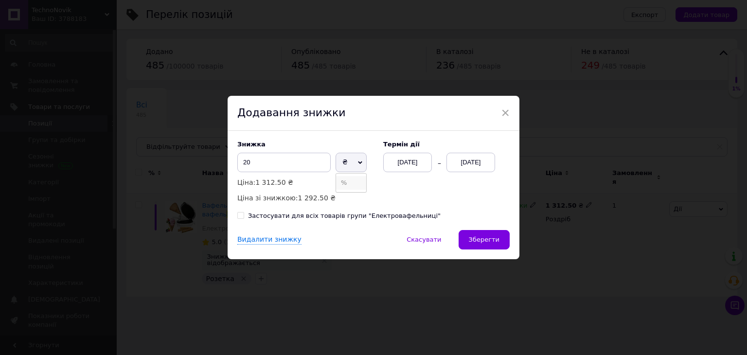
click at [343, 178] on li "%" at bounding box center [351, 183] width 30 height 14
click at [418, 165] on div "12.10.2025" at bounding box center [407, 162] width 49 height 19
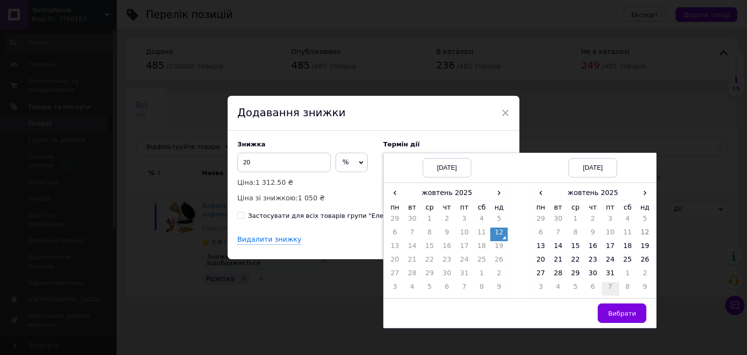
click at [607, 286] on td "7" at bounding box center [609, 289] width 17 height 14
click at [607, 265] on td "21" at bounding box center [609, 262] width 17 height 14
click at [557, 276] on td "25" at bounding box center [557, 275] width 17 height 14
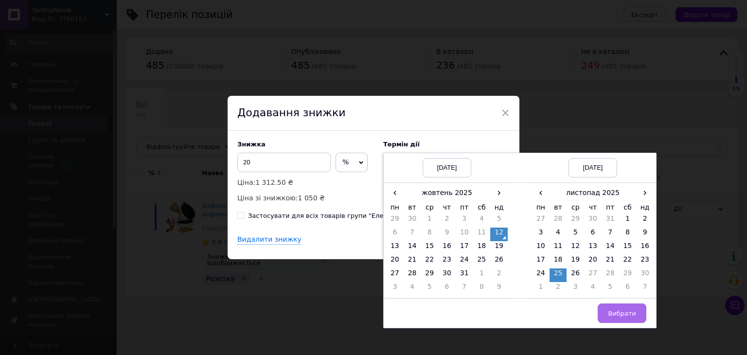
click at [617, 316] on span "Вибрати" at bounding box center [622, 313] width 28 height 7
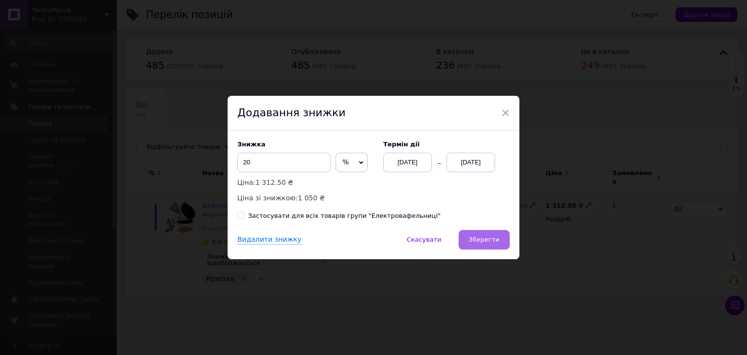
click at [481, 241] on span "Зберегти" at bounding box center [484, 239] width 31 height 7
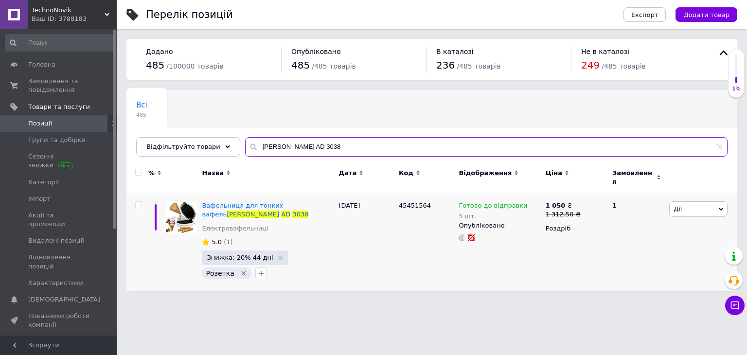
click at [262, 149] on input "Adler AD 3038" at bounding box center [486, 146] width 482 height 19
paste input "насосом Bigstren 22479"
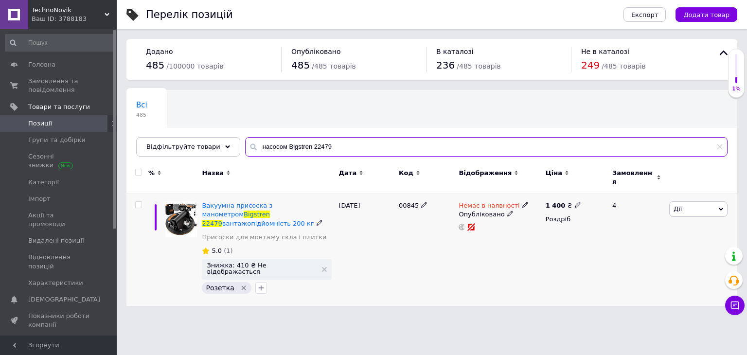
type input "насосом Bigstren 22479"
click at [574, 202] on icon at bounding box center [577, 205] width 6 height 6
click at [599, 189] on input "1400" at bounding box center [621, 194] width 74 height 19
type input "1237.5"
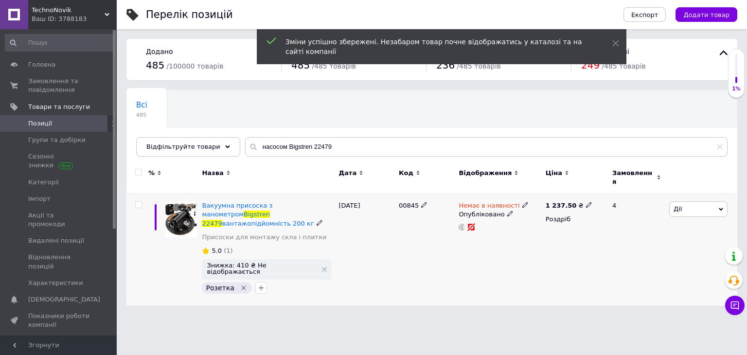
click at [522, 202] on icon at bounding box center [525, 205] width 6 height 6
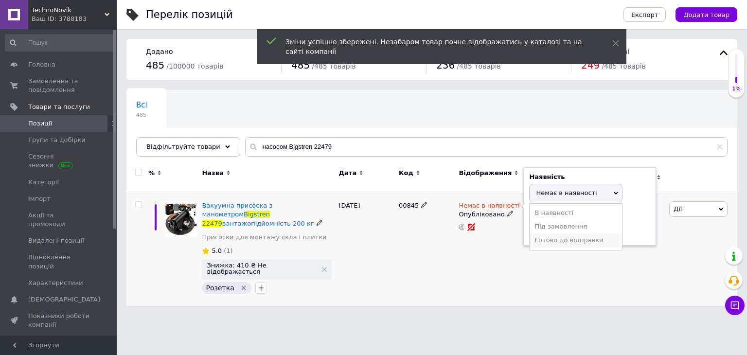
click at [548, 233] on li "Готово до відправки" at bounding box center [575, 240] width 92 height 14
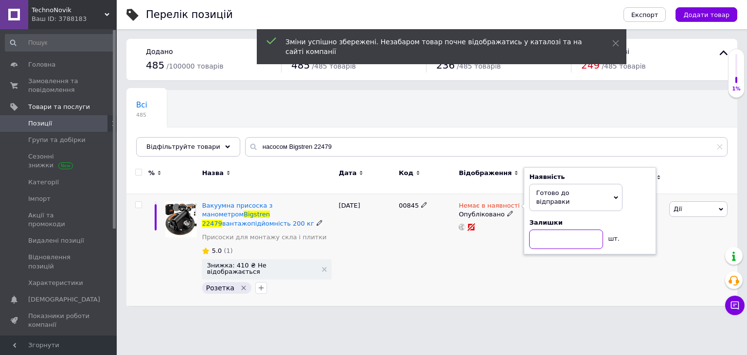
click at [548, 231] on input at bounding box center [566, 238] width 74 height 19
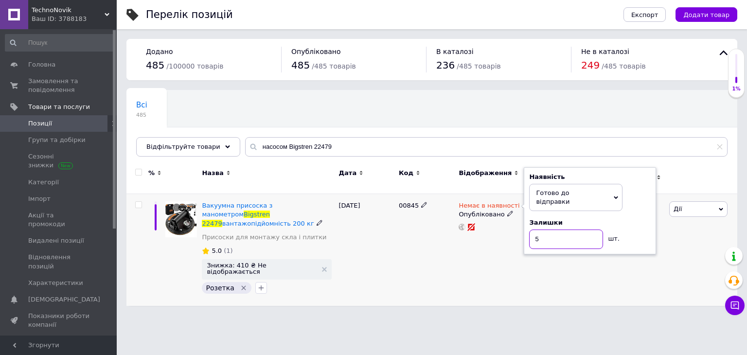
type input "5"
click at [543, 265] on div "1 237.50 ₴ Роздріб" at bounding box center [574, 250] width 63 height 112
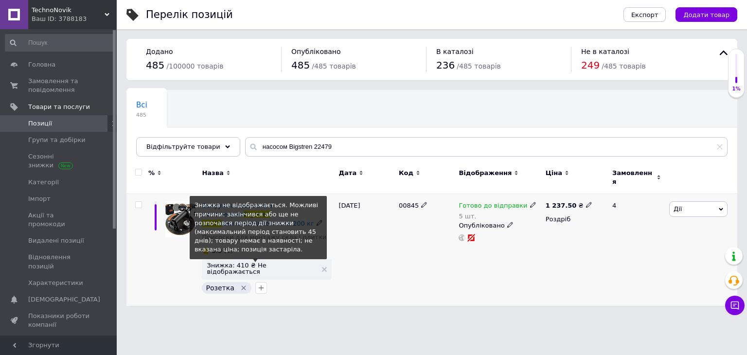
click at [278, 262] on span "Знижка: 410 ₴ Не відображається" at bounding box center [262, 268] width 110 height 13
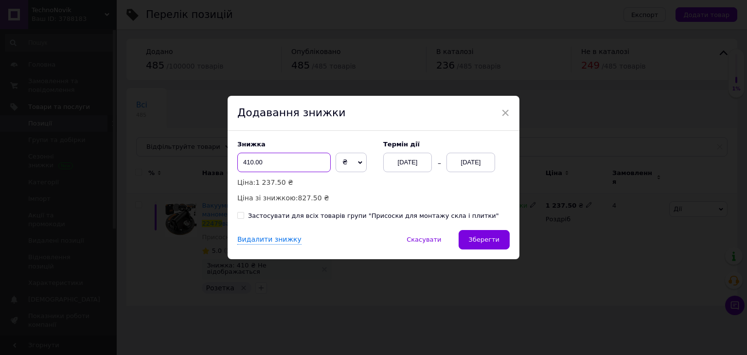
click at [285, 164] on input "410.00" at bounding box center [283, 162] width 93 height 19
type input "20"
click at [343, 162] on span "₴" at bounding box center [350, 162] width 31 height 19
click at [344, 177] on li "%" at bounding box center [351, 183] width 30 height 14
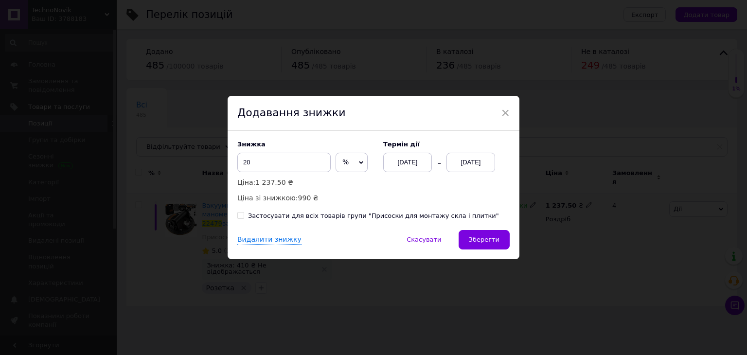
click at [480, 160] on div "12.10.2025" at bounding box center [470, 162] width 49 height 19
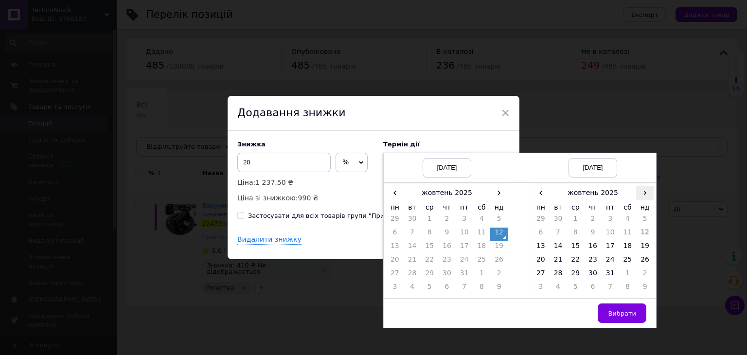
click at [642, 193] on span "›" at bounding box center [644, 193] width 17 height 14
click at [559, 274] on td "25" at bounding box center [557, 275] width 17 height 14
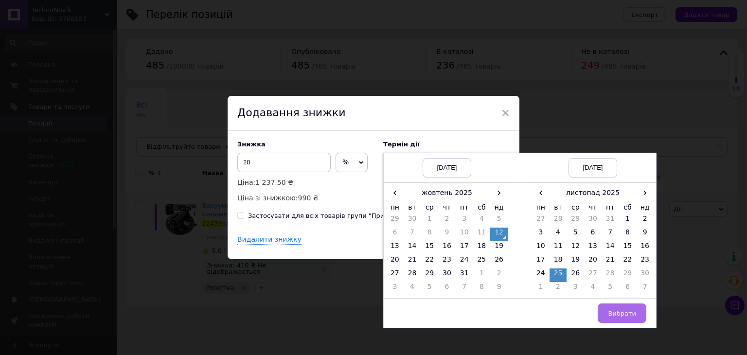
click at [610, 310] on span "Вибрати" at bounding box center [622, 313] width 28 height 7
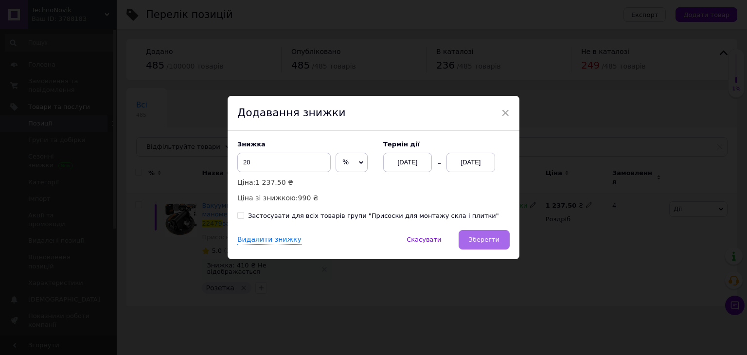
click at [493, 240] on span "Зберегти" at bounding box center [484, 239] width 31 height 7
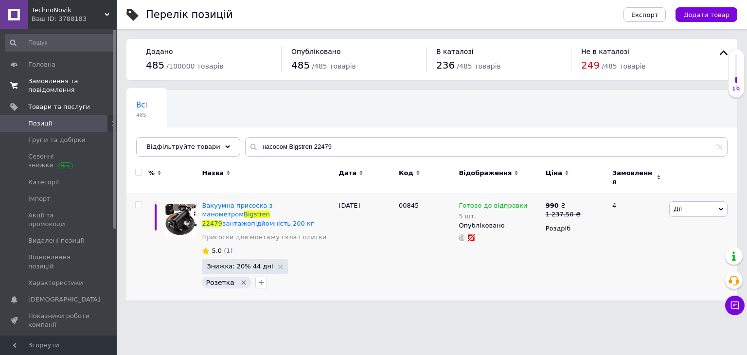
click at [49, 86] on span "Замовлення та повідомлення" at bounding box center [59, 85] width 62 height 17
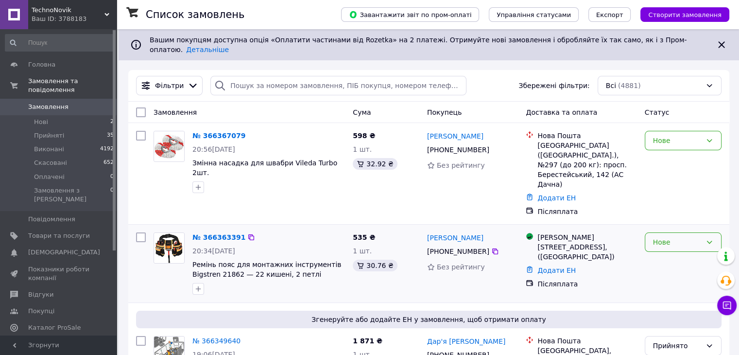
click at [666, 237] on div "Нове" at bounding box center [677, 242] width 49 height 11
click at [667, 231] on li "Прийнято" at bounding box center [683, 235] width 76 height 17
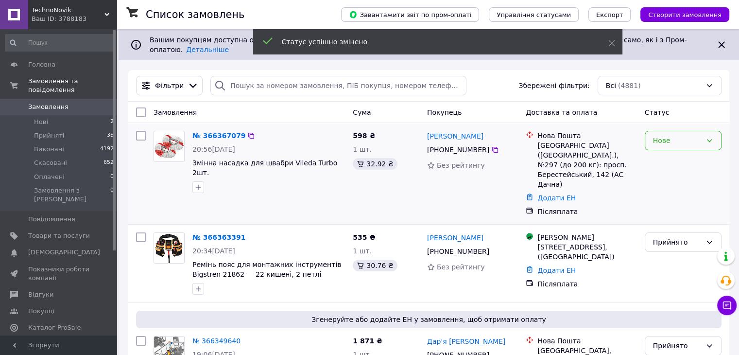
click at [688, 138] on div "Нове" at bounding box center [677, 140] width 49 height 11
click at [682, 150] on li "Прийнято" at bounding box center [683, 153] width 76 height 17
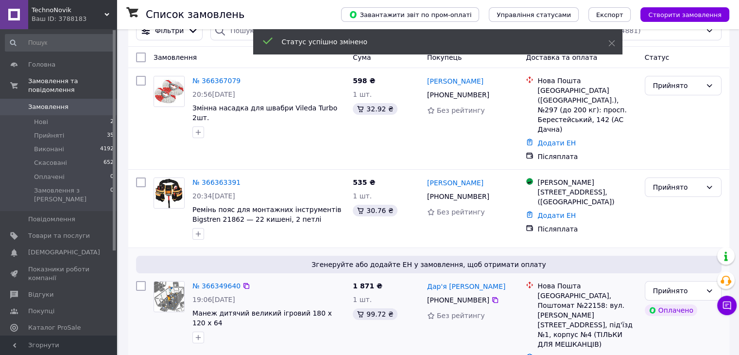
scroll to position [97, 0]
